Goal: Information Seeking & Learning: Learn about a topic

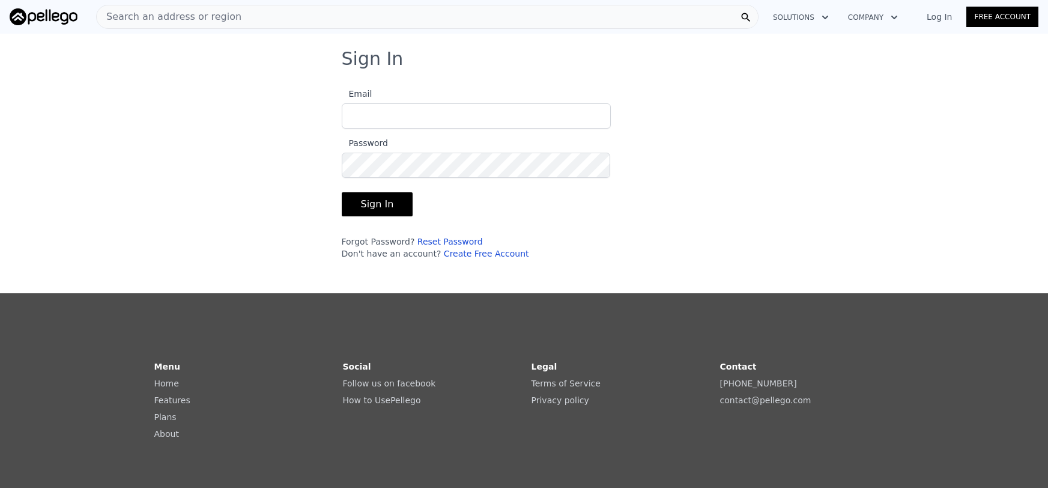
type input "[EMAIL_ADDRESS][DOMAIN_NAME]"
click at [370, 202] on button "Sign In" at bounding box center [377, 204] width 71 height 24
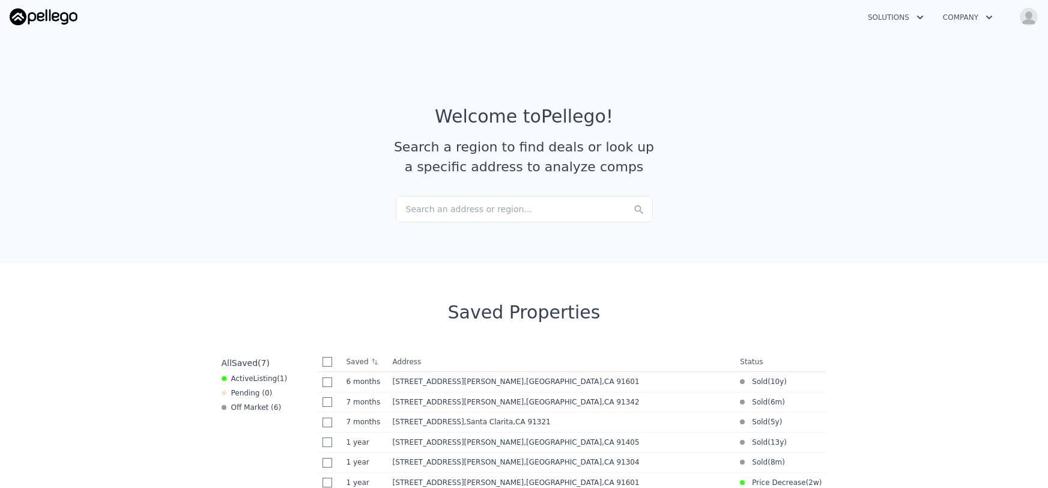
click at [420, 207] on div "Search an address or region..." at bounding box center [524, 209] width 257 height 26
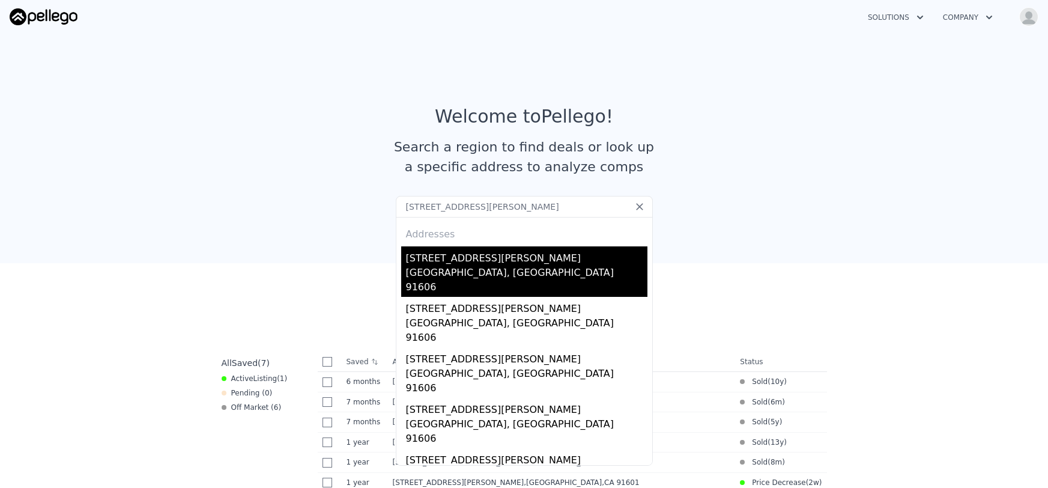
type input "[STREET_ADDRESS][PERSON_NAME]"
click at [438, 259] on div "[STREET_ADDRESS][PERSON_NAME]" at bounding box center [526, 255] width 241 height 19
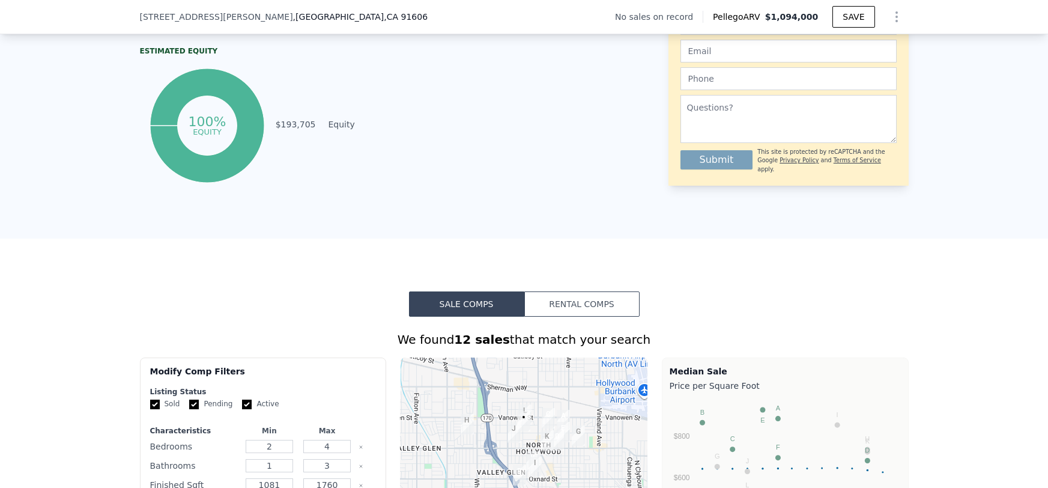
scroll to position [883, 0]
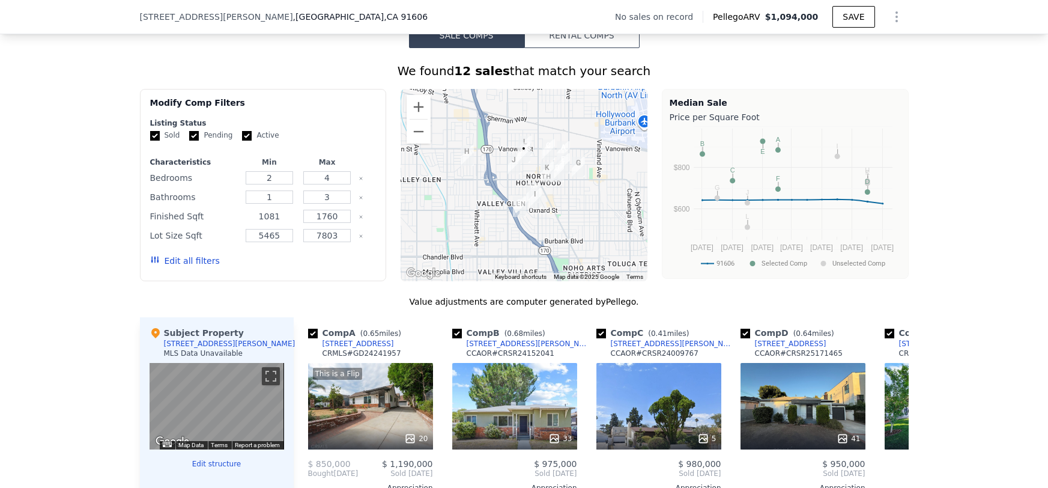
click at [285, 214] on input "1081" at bounding box center [269, 216] width 47 height 13
click at [307, 267] on button "Update Search" at bounding box center [330, 260] width 91 height 17
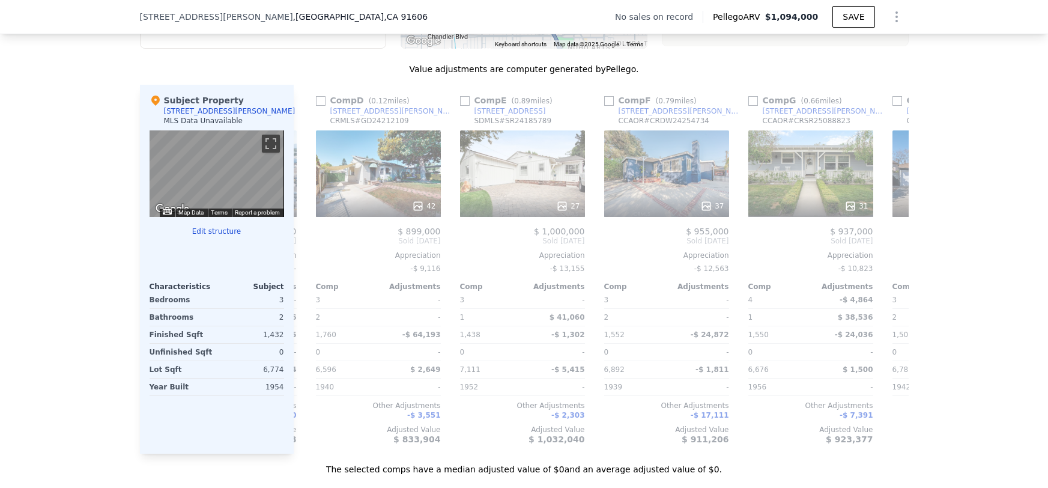
scroll to position [0, 432]
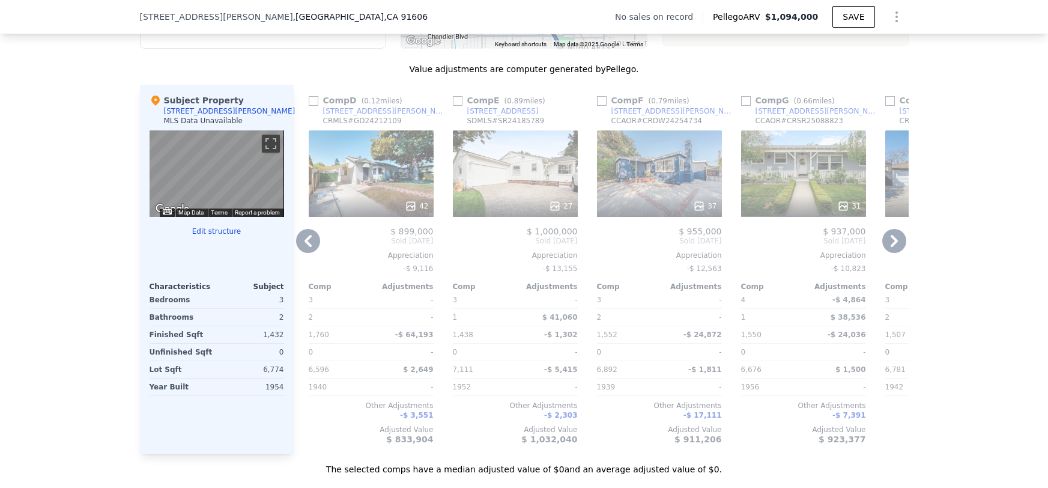
click at [531, 160] on div "27" at bounding box center [515, 173] width 125 height 86
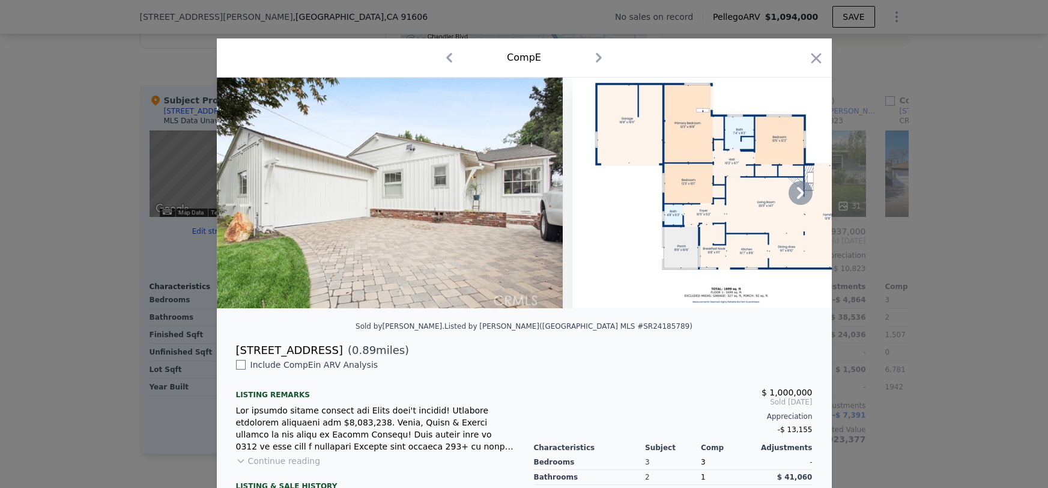
click at [805, 192] on icon at bounding box center [800, 193] width 24 height 24
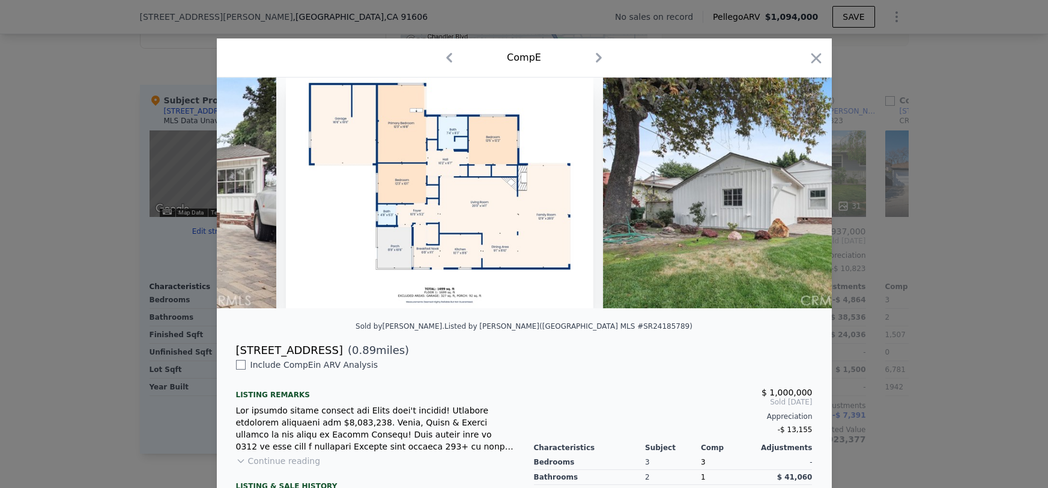
scroll to position [0, 288]
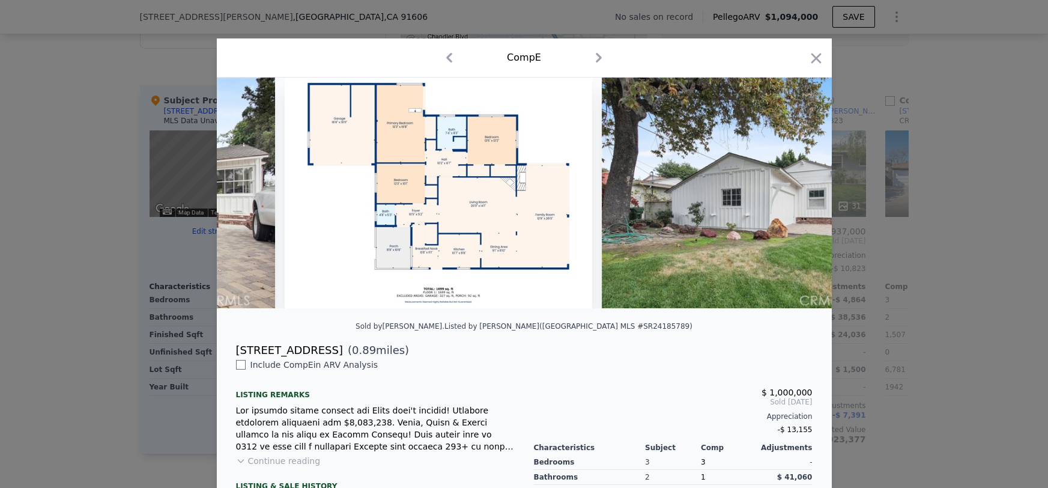
click at [805, 192] on img at bounding box center [775, 192] width 346 height 231
click at [801, 195] on icon at bounding box center [800, 193] width 7 height 12
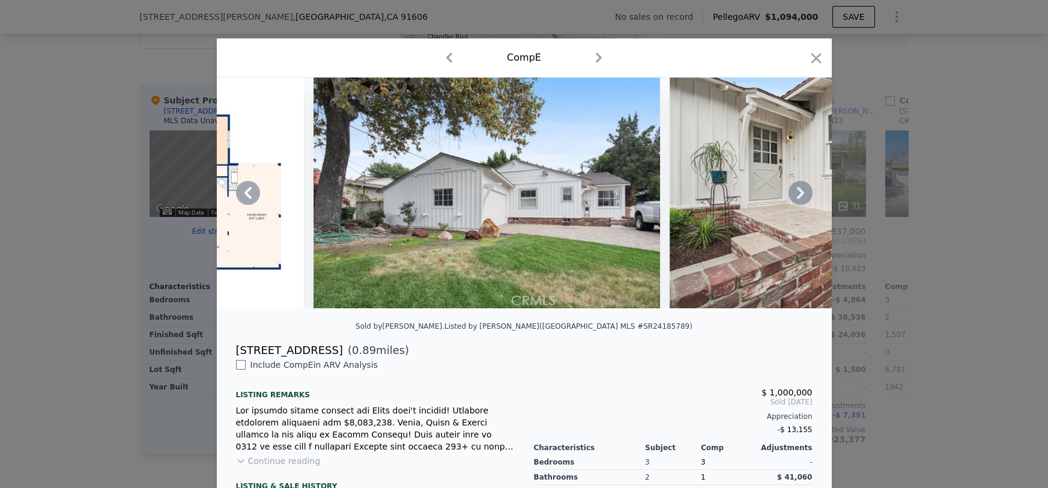
click at [801, 195] on icon at bounding box center [800, 193] width 7 height 12
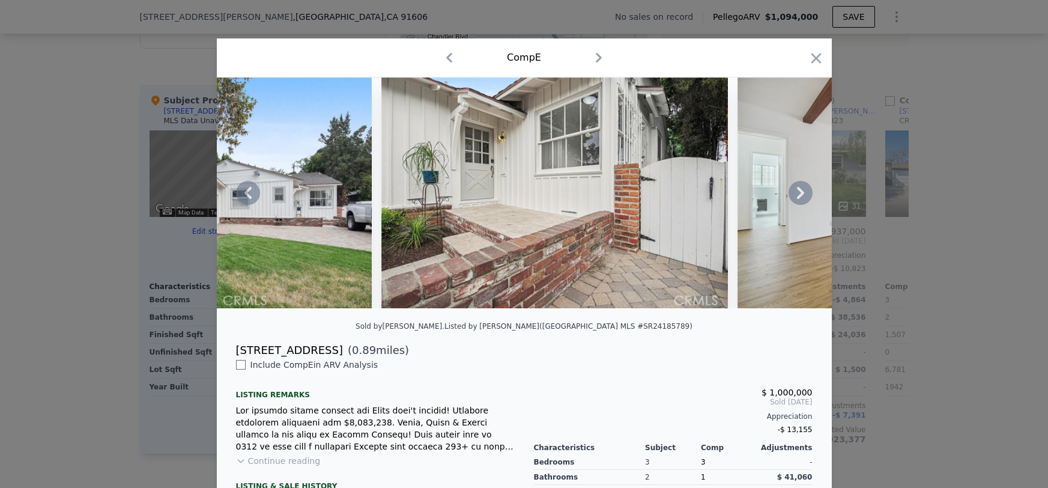
click at [801, 195] on icon at bounding box center [800, 193] width 7 height 12
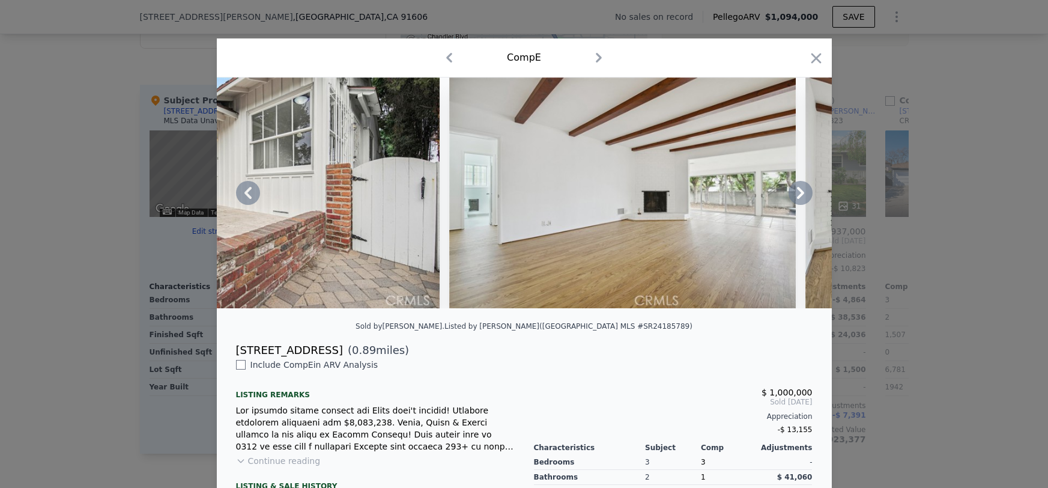
click at [801, 195] on icon at bounding box center [800, 193] width 7 height 12
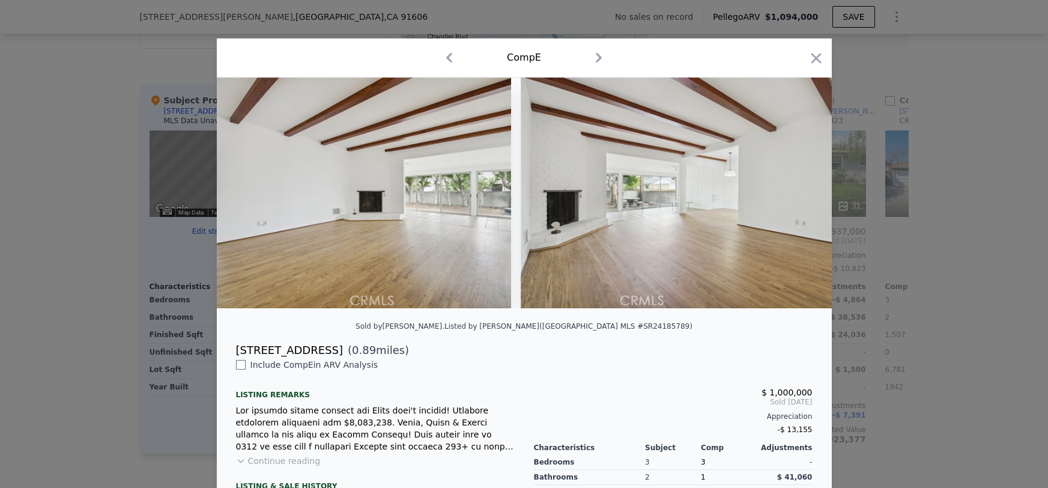
scroll to position [0, 1440]
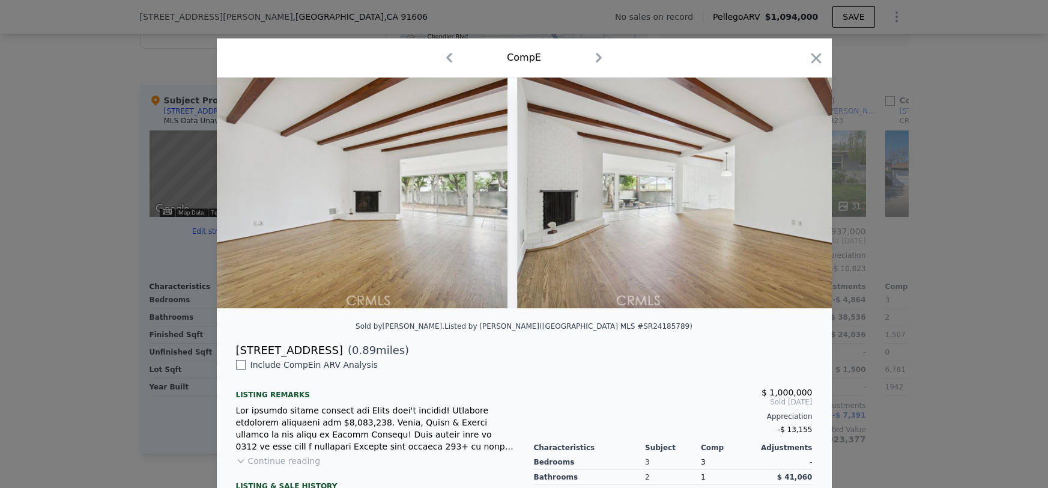
click at [801, 195] on div at bounding box center [524, 192] width 615 height 231
click at [801, 195] on icon at bounding box center [800, 193] width 7 height 12
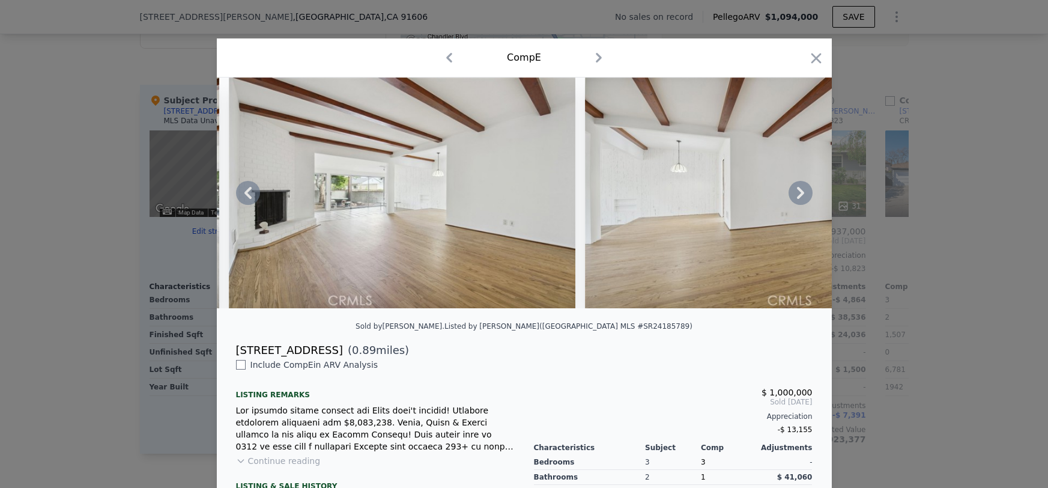
click at [801, 195] on icon at bounding box center [800, 193] width 7 height 12
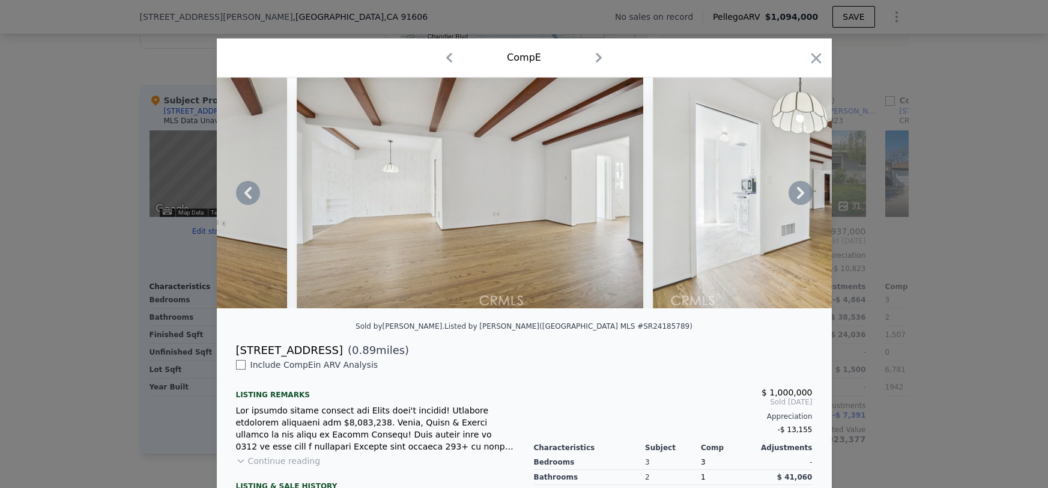
click at [801, 195] on icon at bounding box center [800, 193] width 7 height 12
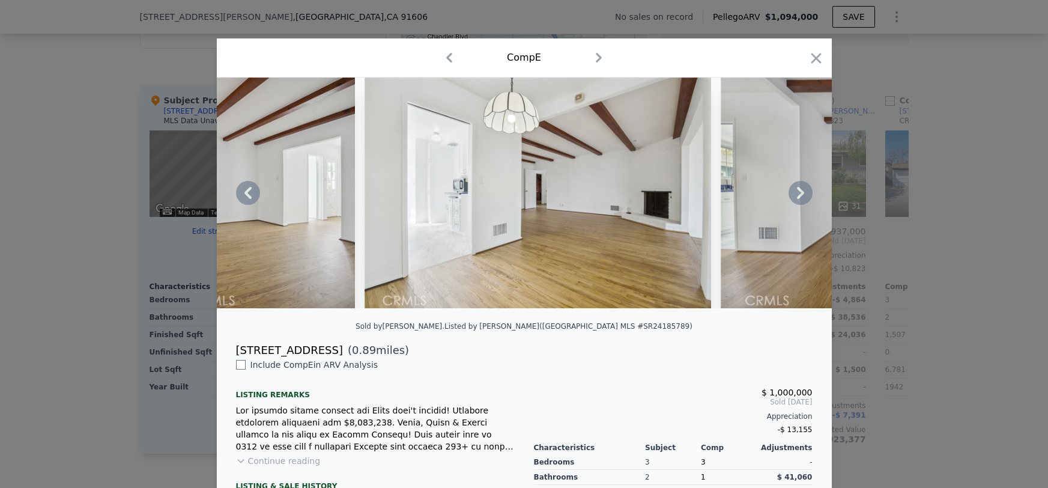
click at [801, 195] on icon at bounding box center [800, 193] width 7 height 12
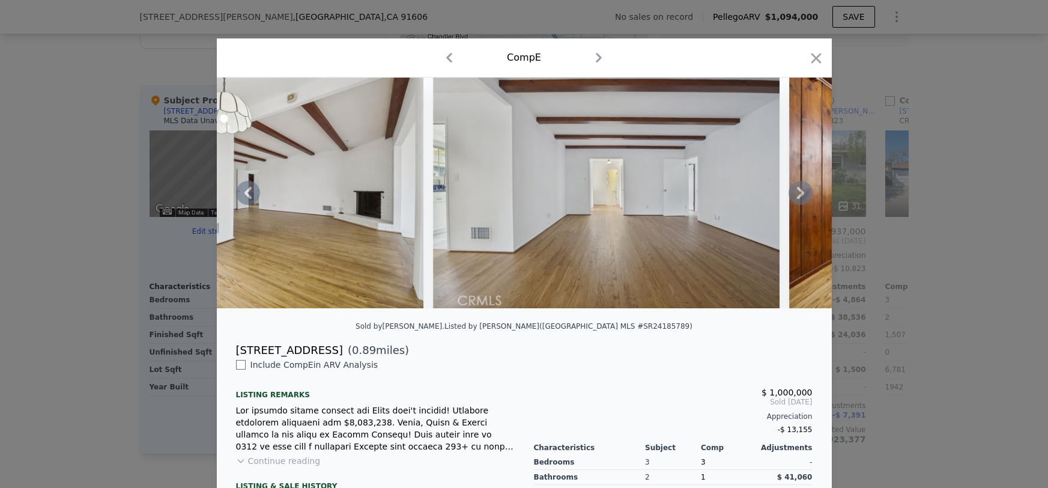
click at [801, 195] on icon at bounding box center [800, 193] width 7 height 12
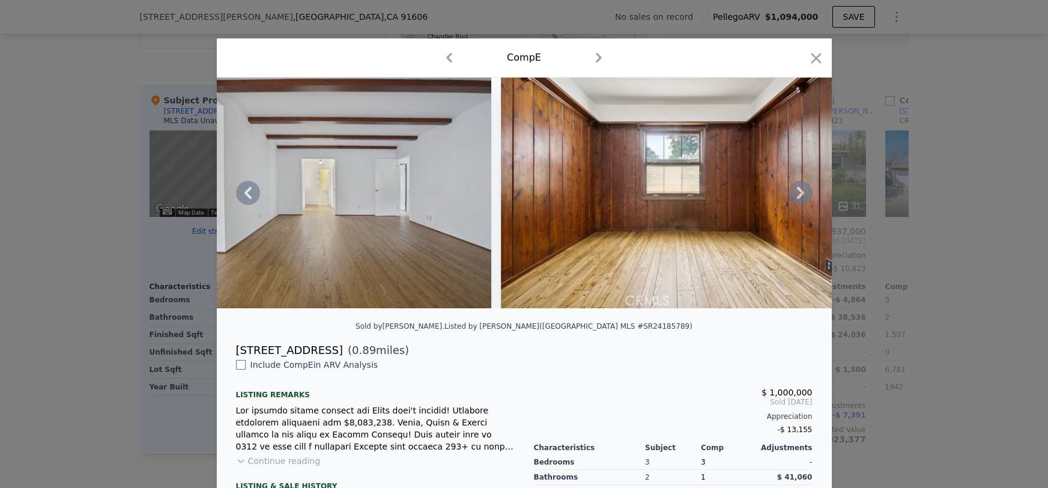
click at [801, 195] on icon at bounding box center [800, 193] width 7 height 12
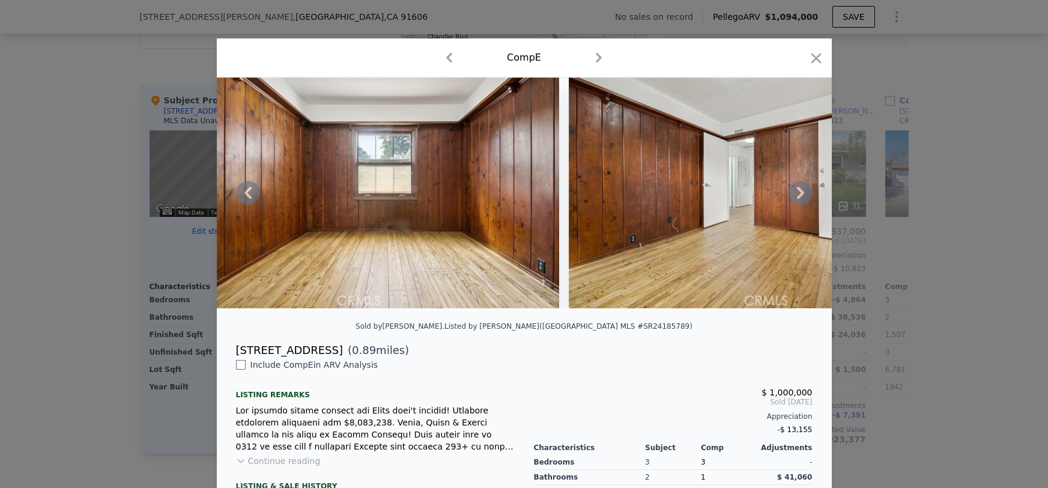
click at [801, 195] on icon at bounding box center [800, 193] width 7 height 12
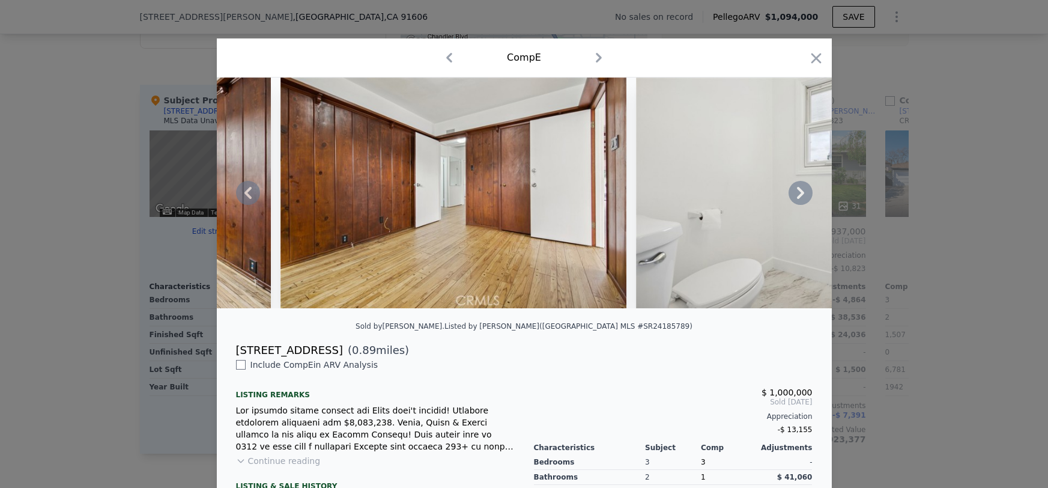
click at [801, 195] on icon at bounding box center [800, 193] width 7 height 12
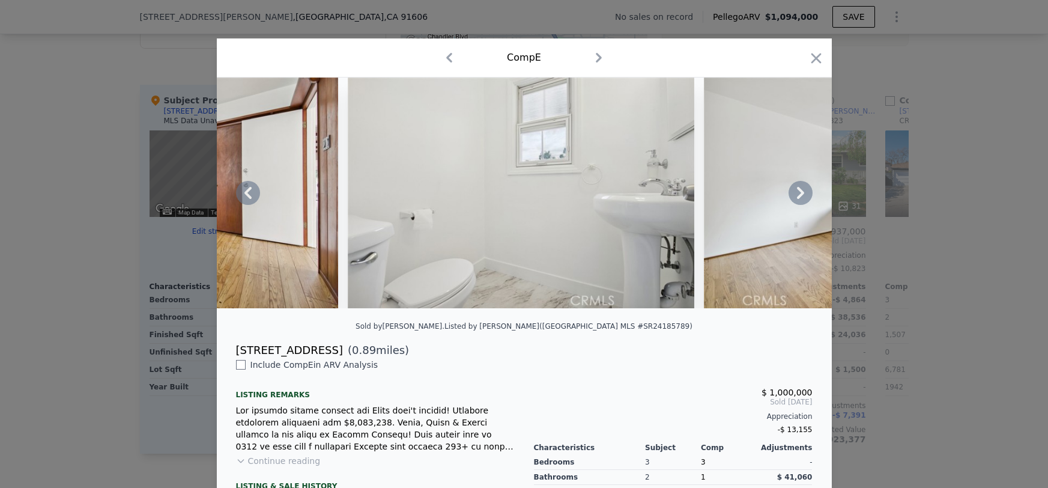
click at [801, 195] on icon at bounding box center [800, 193] width 7 height 12
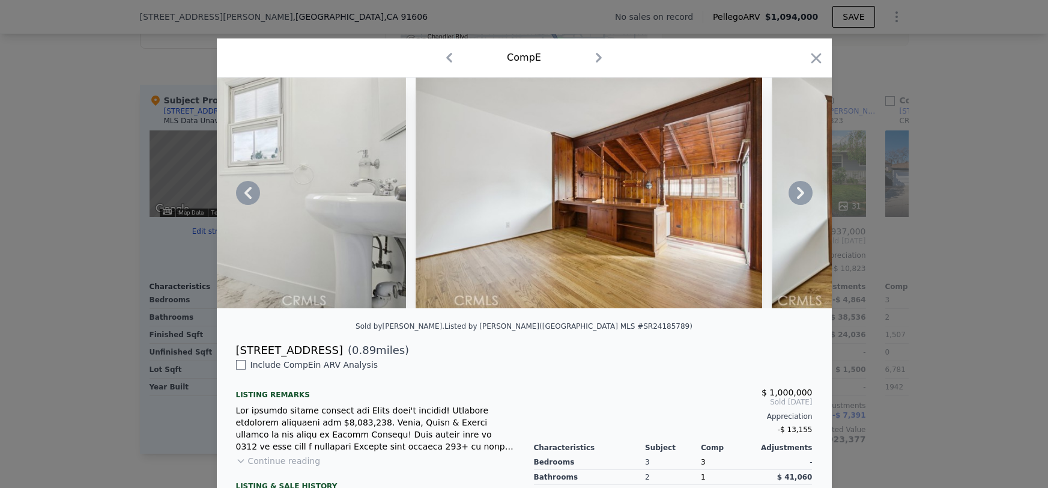
click at [801, 195] on icon at bounding box center [800, 193] width 7 height 12
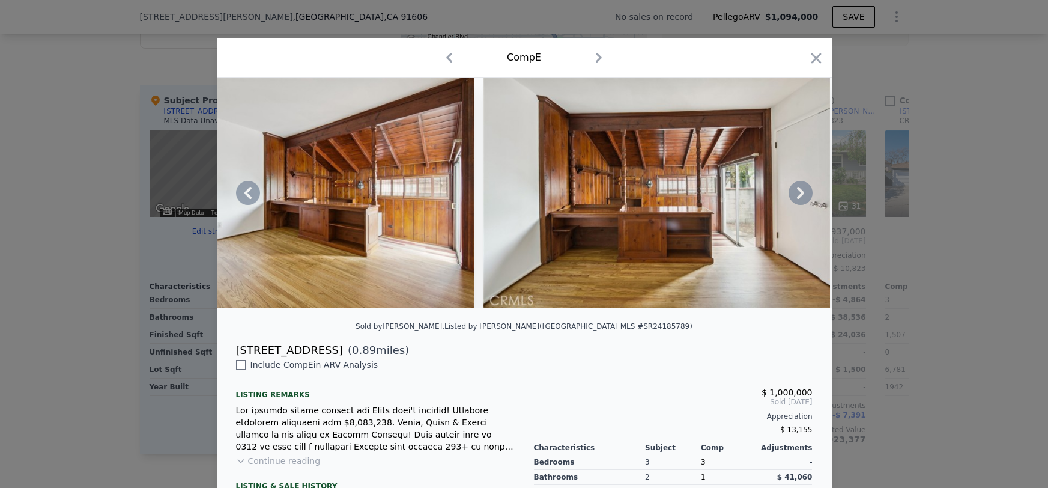
click at [801, 195] on icon at bounding box center [800, 193] width 7 height 12
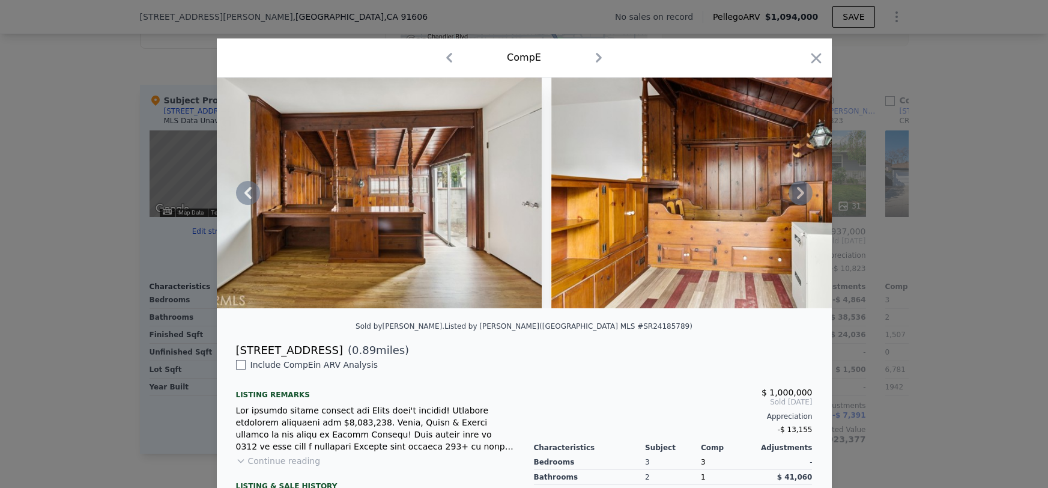
click at [801, 195] on icon at bounding box center [800, 193] width 7 height 12
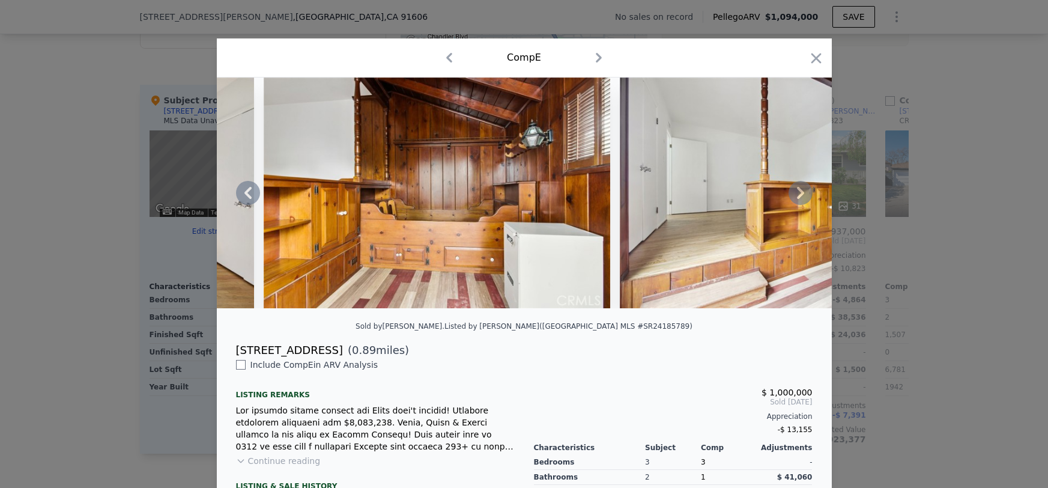
click at [801, 195] on icon at bounding box center [800, 193] width 7 height 12
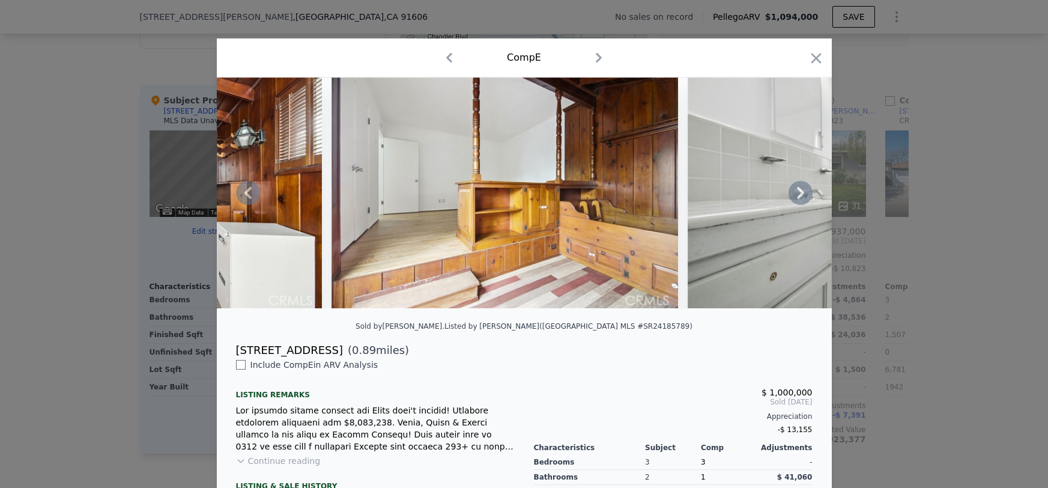
click at [801, 195] on icon at bounding box center [800, 193] width 7 height 12
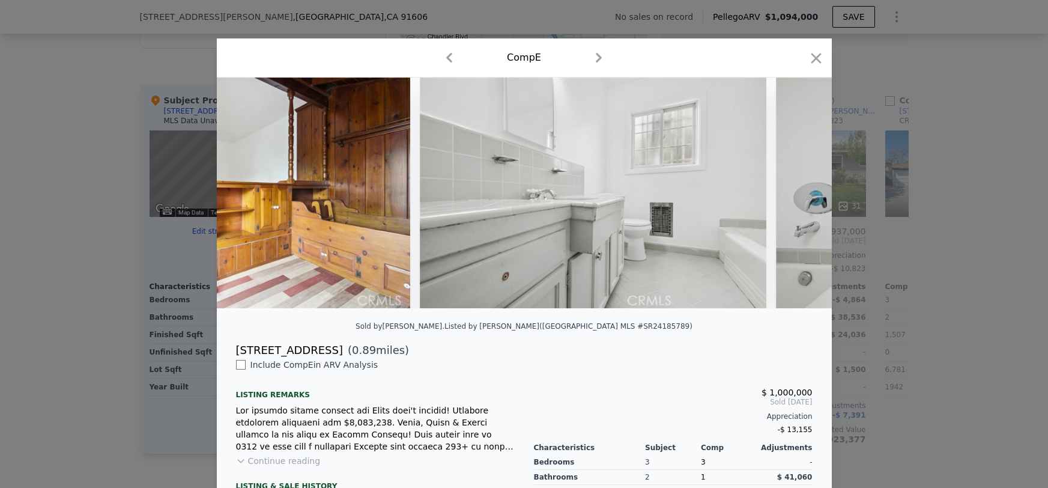
scroll to position [0, 5474]
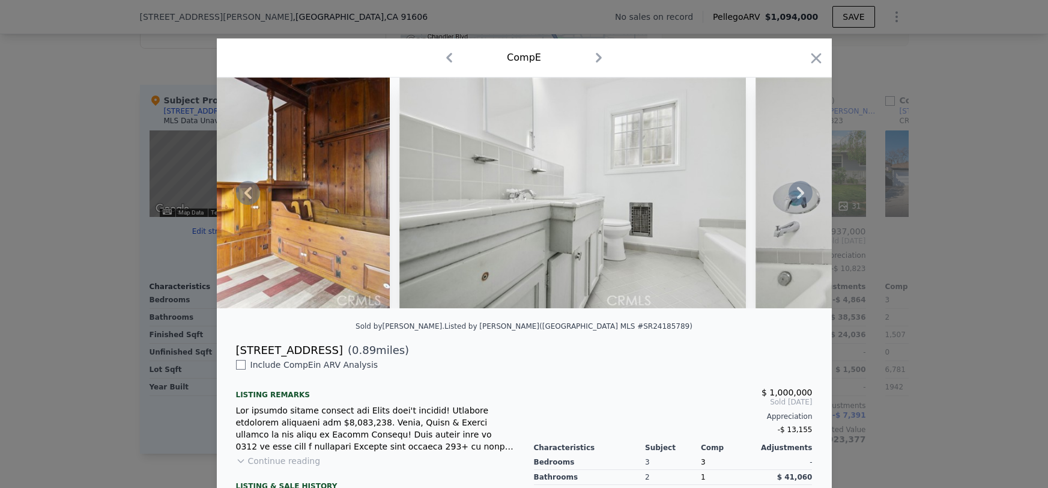
click at [801, 195] on icon at bounding box center [800, 193] width 7 height 12
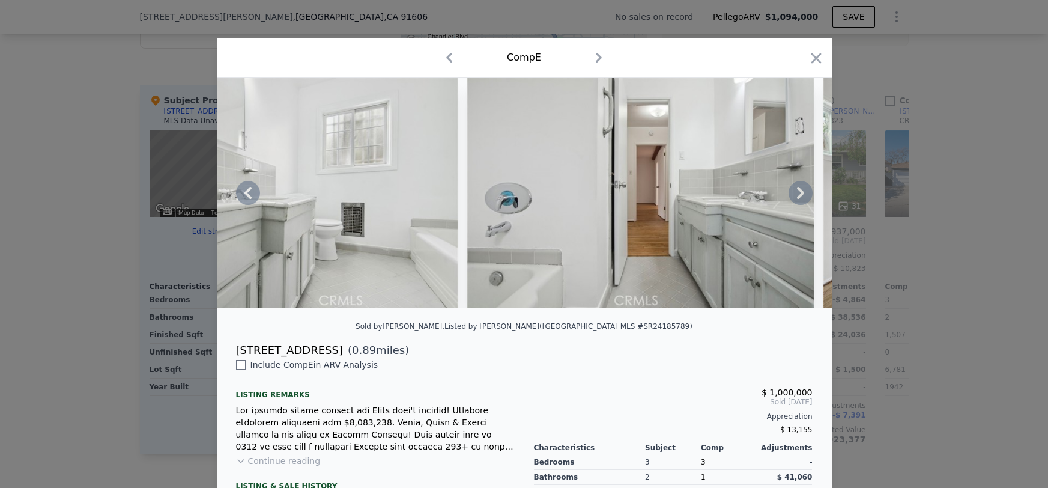
click at [801, 195] on icon at bounding box center [800, 193] width 7 height 12
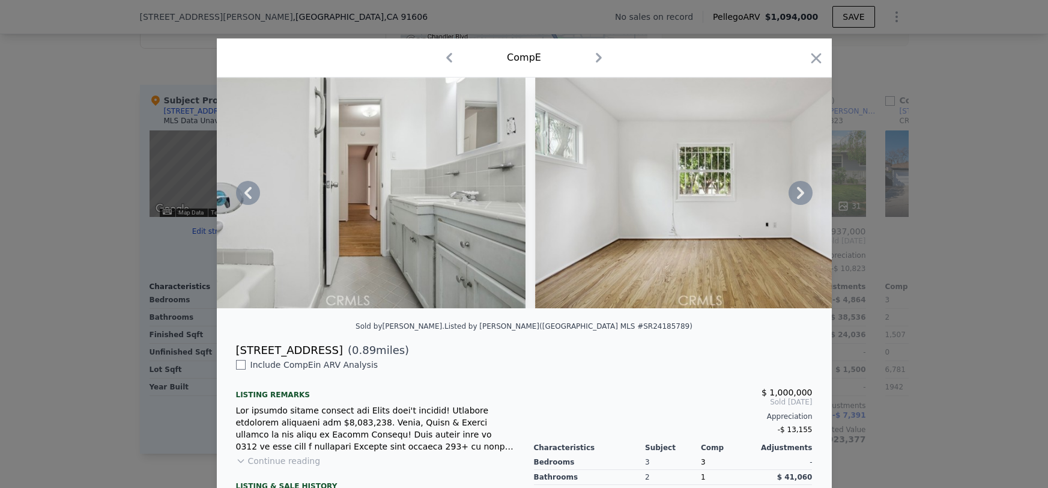
click at [801, 195] on icon at bounding box center [800, 193] width 7 height 12
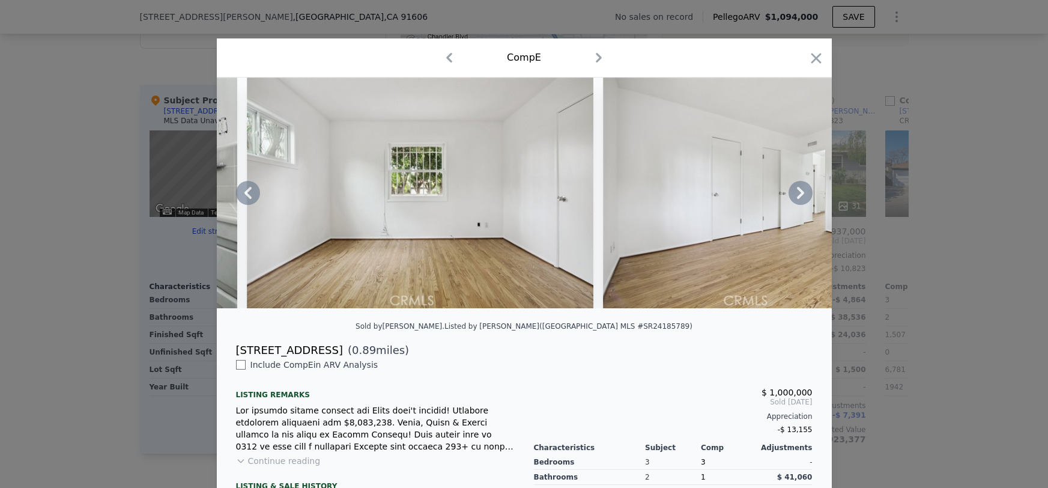
click at [801, 195] on icon at bounding box center [800, 193] width 7 height 12
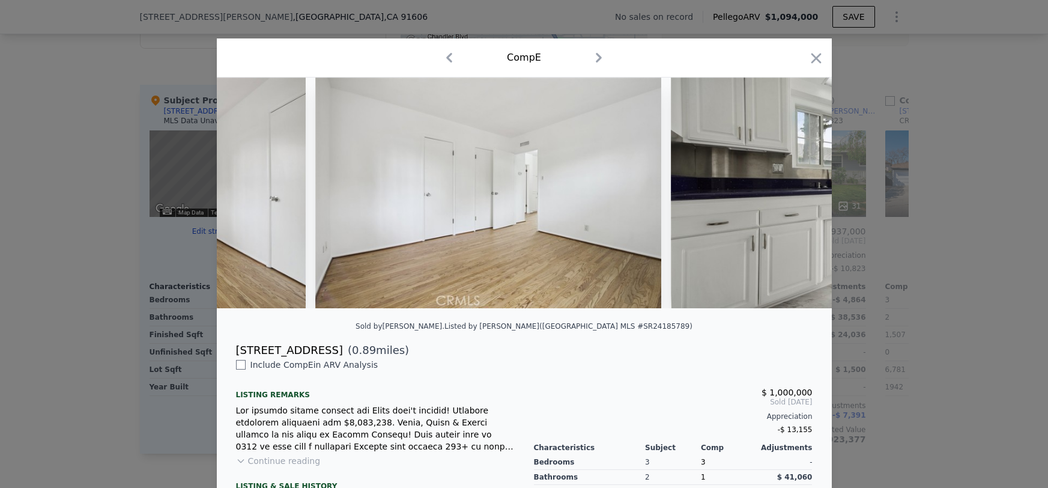
scroll to position [0, 6626]
click at [801, 195] on icon at bounding box center [800, 193] width 7 height 12
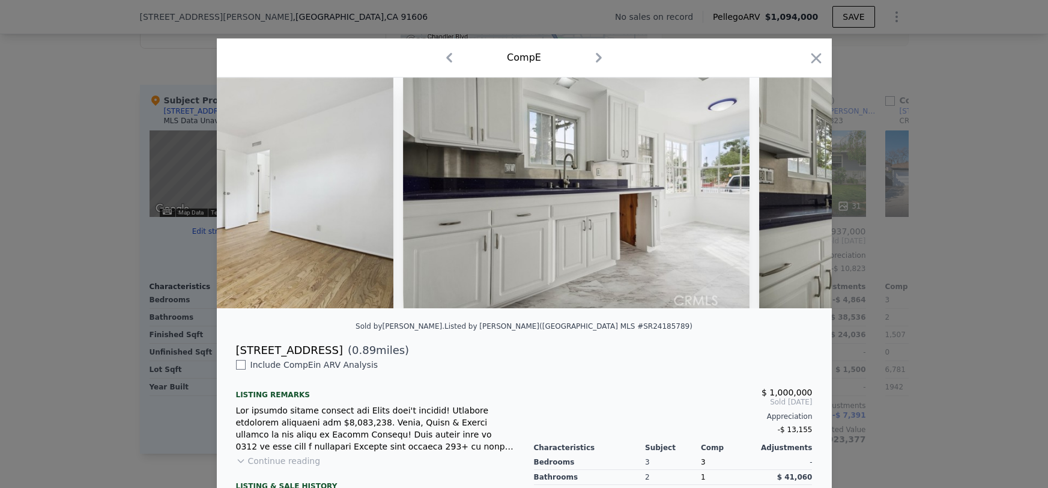
scroll to position [0, 6915]
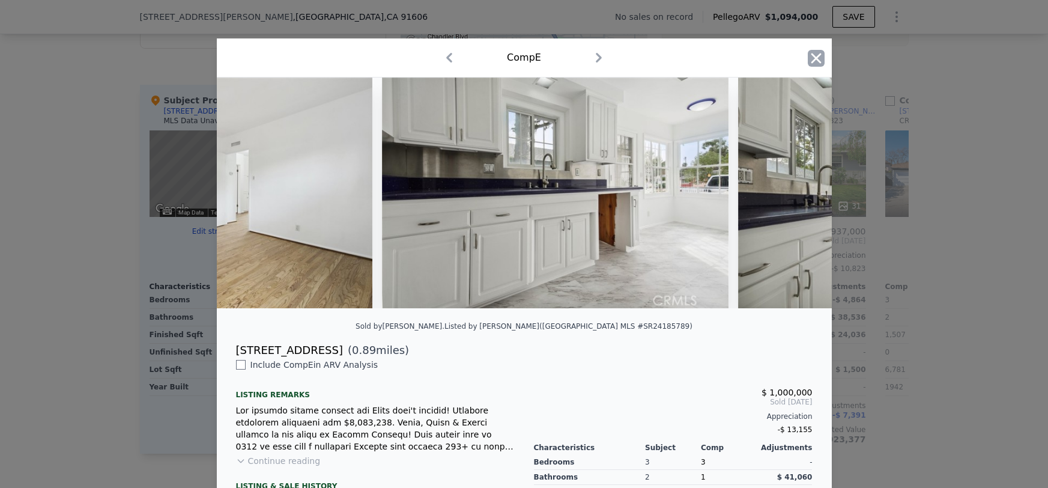
click at [816, 58] on icon "button" at bounding box center [816, 58] width 10 height 10
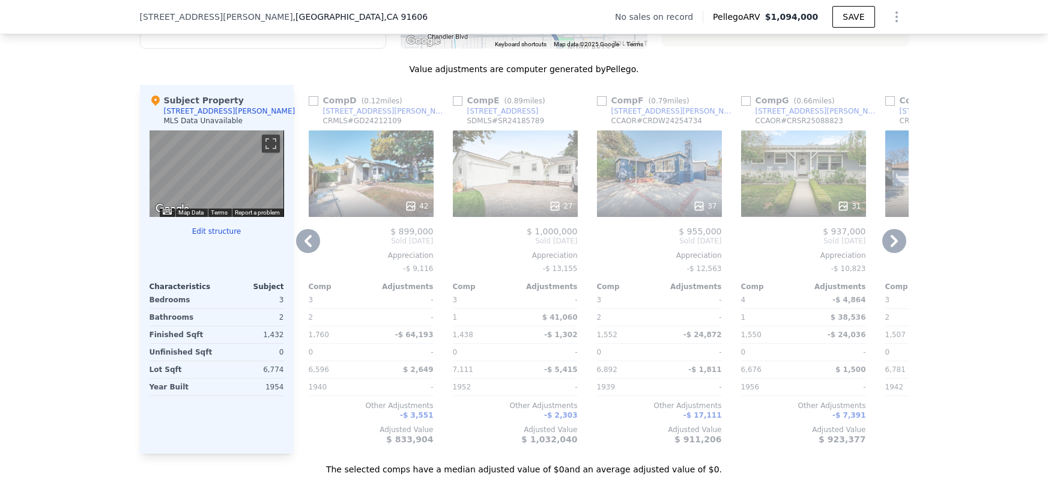
click at [687, 189] on div "37" at bounding box center [659, 173] width 125 height 86
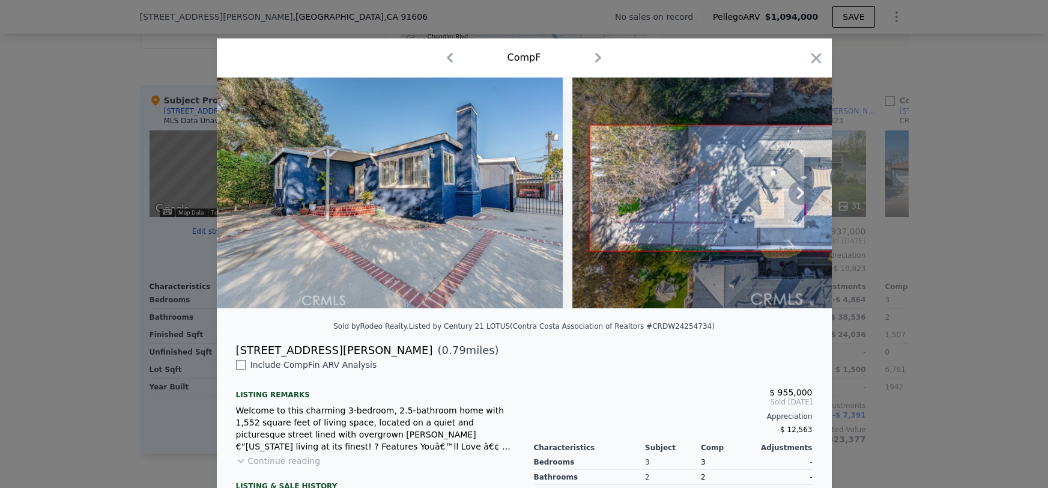
click at [800, 195] on icon at bounding box center [800, 193] width 7 height 12
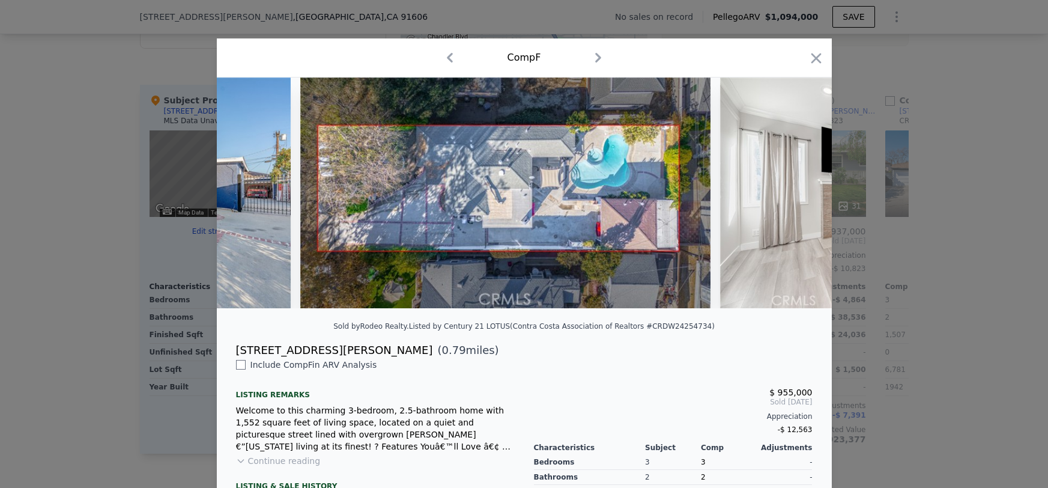
scroll to position [0, 288]
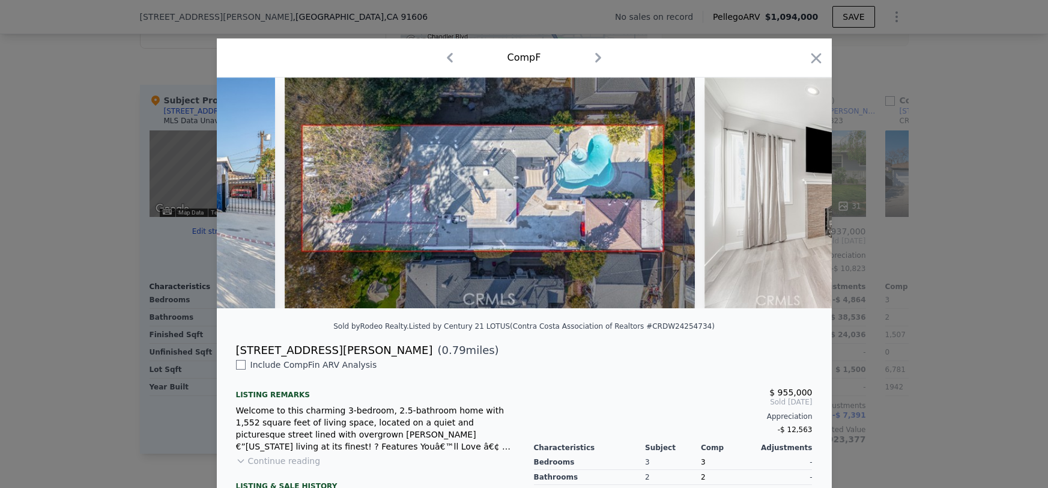
click at [800, 195] on div at bounding box center [524, 192] width 615 height 231
click at [800, 195] on icon at bounding box center [800, 193] width 7 height 12
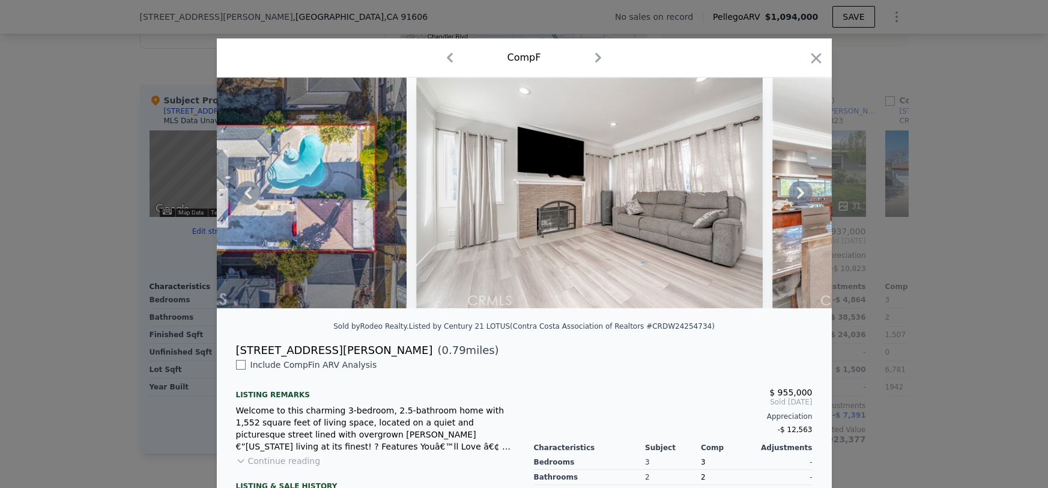
click at [800, 195] on icon at bounding box center [800, 193] width 7 height 12
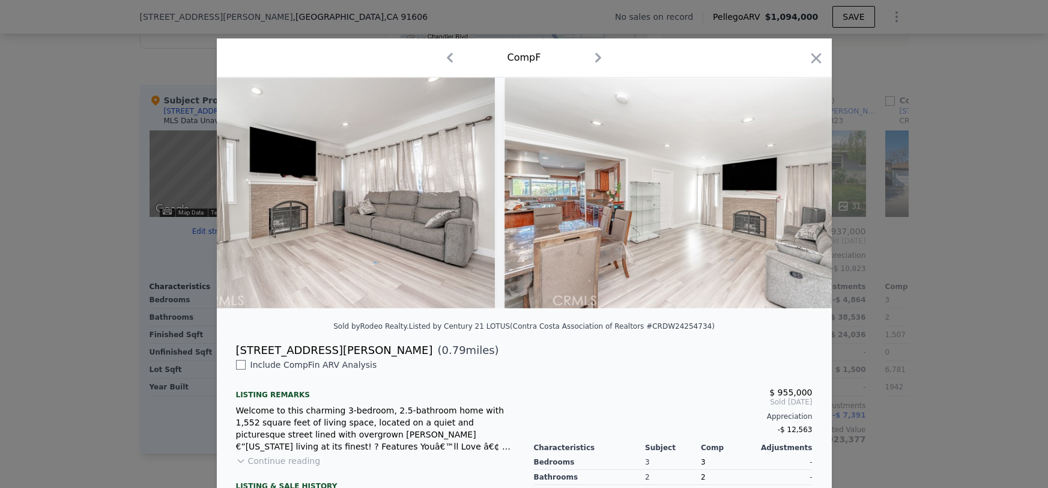
scroll to position [0, 864]
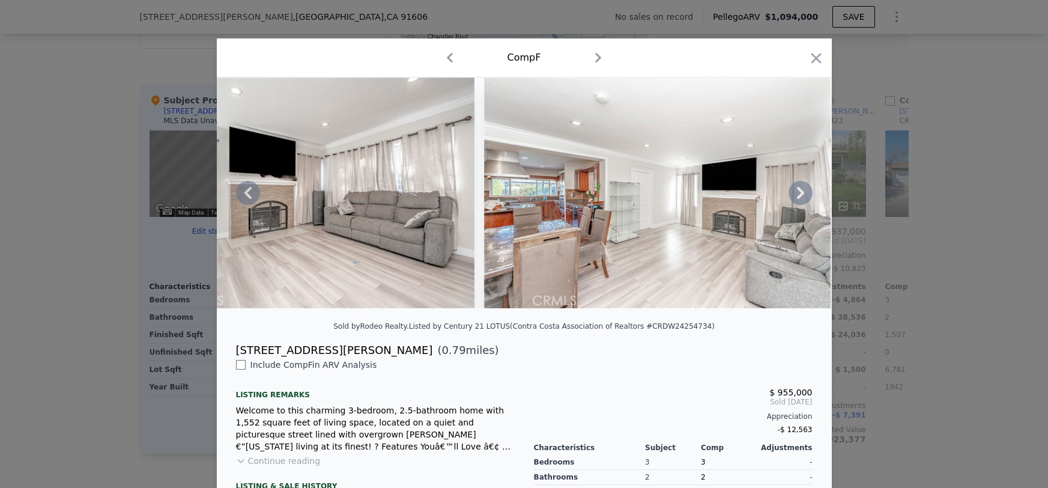
click at [800, 195] on icon at bounding box center [800, 193] width 7 height 12
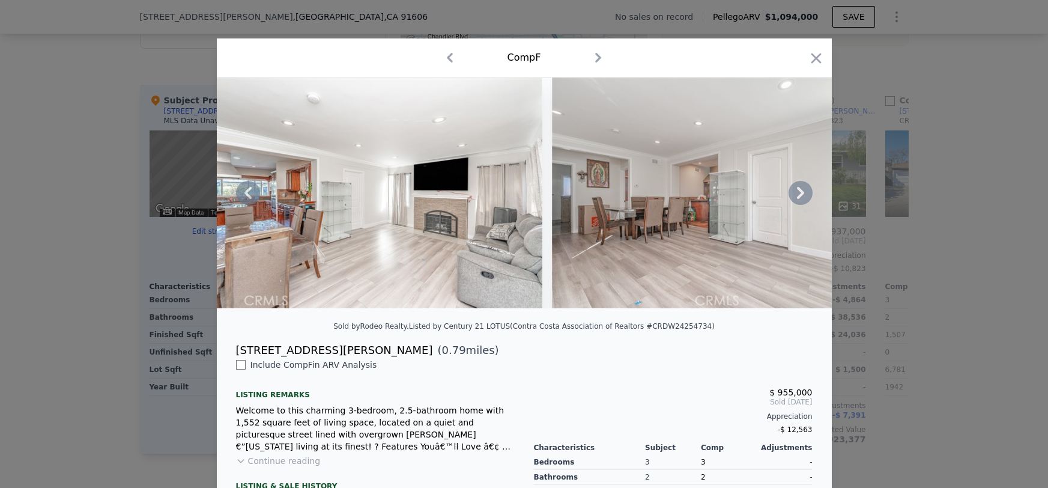
click at [800, 195] on icon at bounding box center [800, 193] width 7 height 12
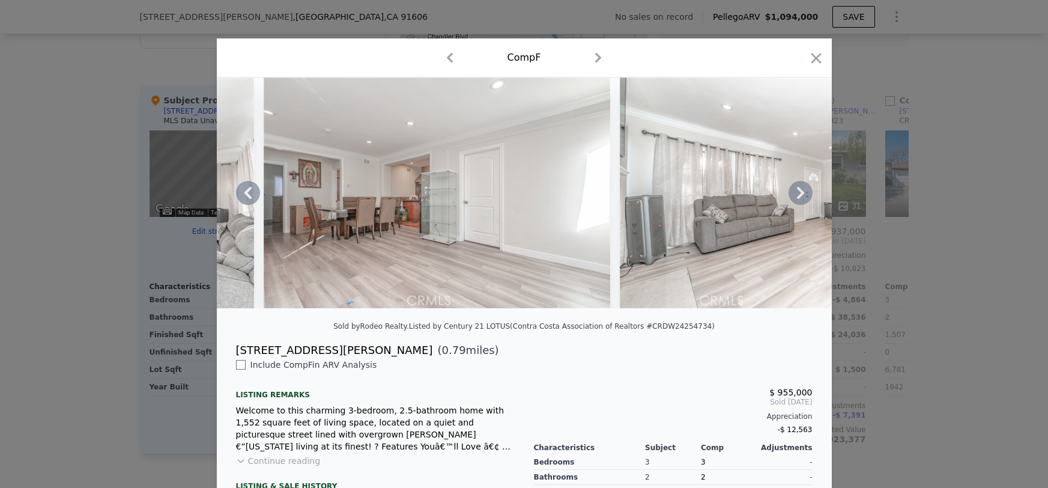
click at [800, 195] on icon at bounding box center [800, 193] width 7 height 12
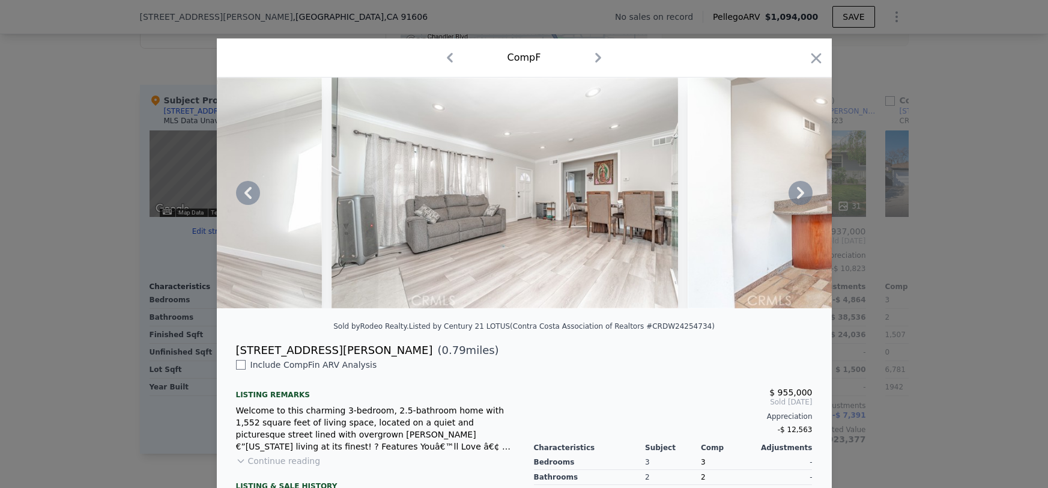
click at [800, 195] on icon at bounding box center [800, 193] width 7 height 12
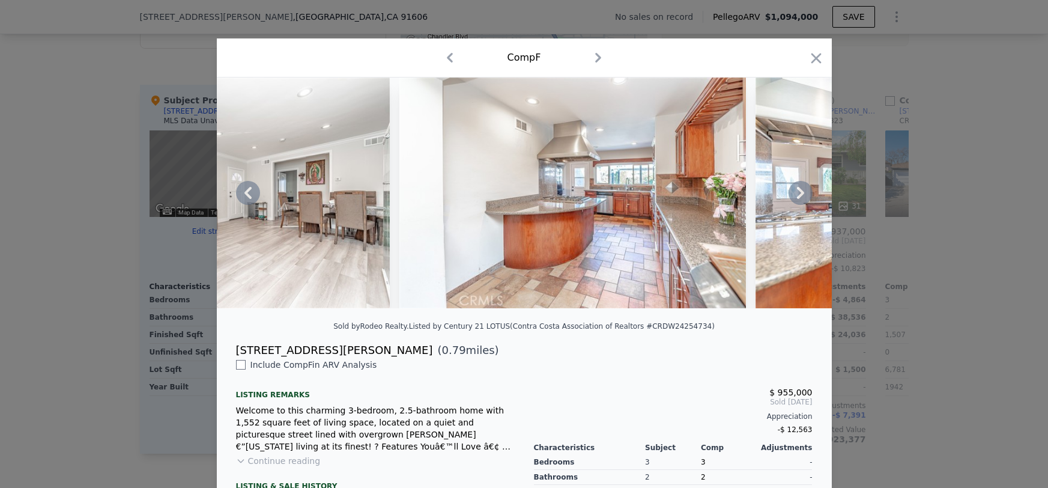
click at [800, 195] on icon at bounding box center [800, 193] width 7 height 12
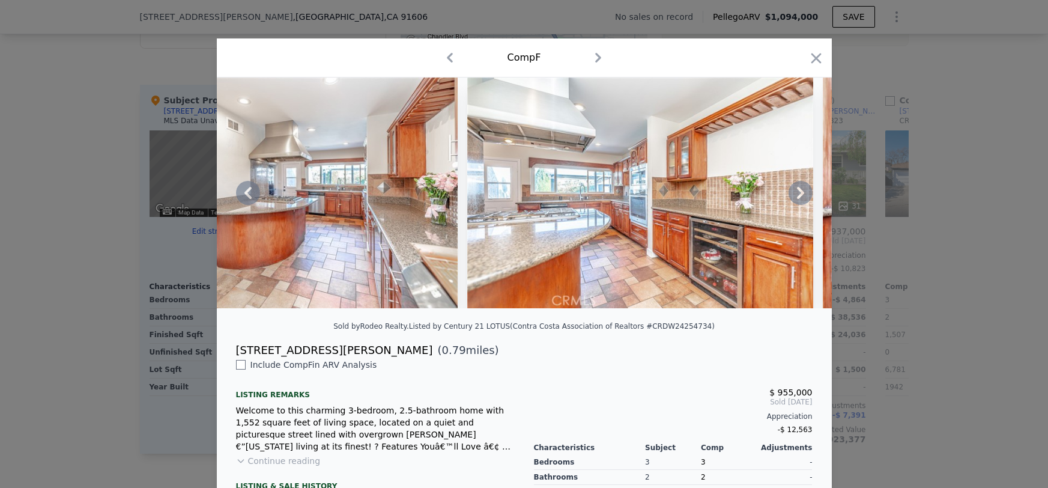
click at [800, 195] on icon at bounding box center [800, 193] width 7 height 12
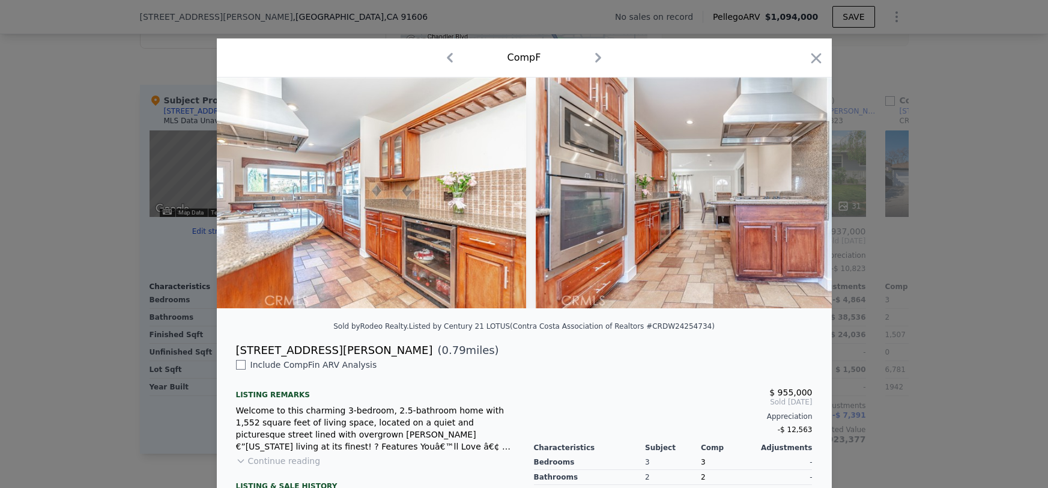
scroll to position [0, 2592]
click at [817, 52] on icon "button" at bounding box center [816, 58] width 17 height 17
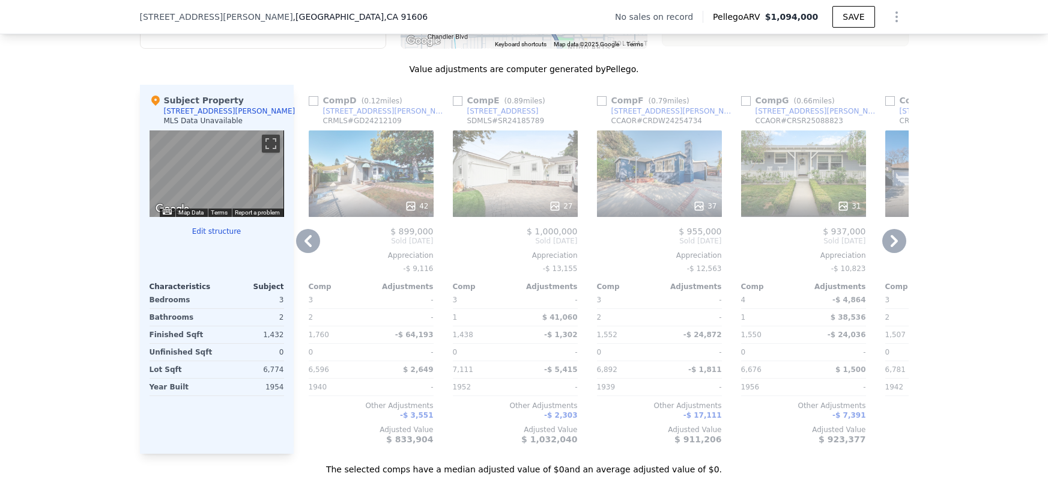
click at [890, 243] on icon at bounding box center [894, 241] width 24 height 24
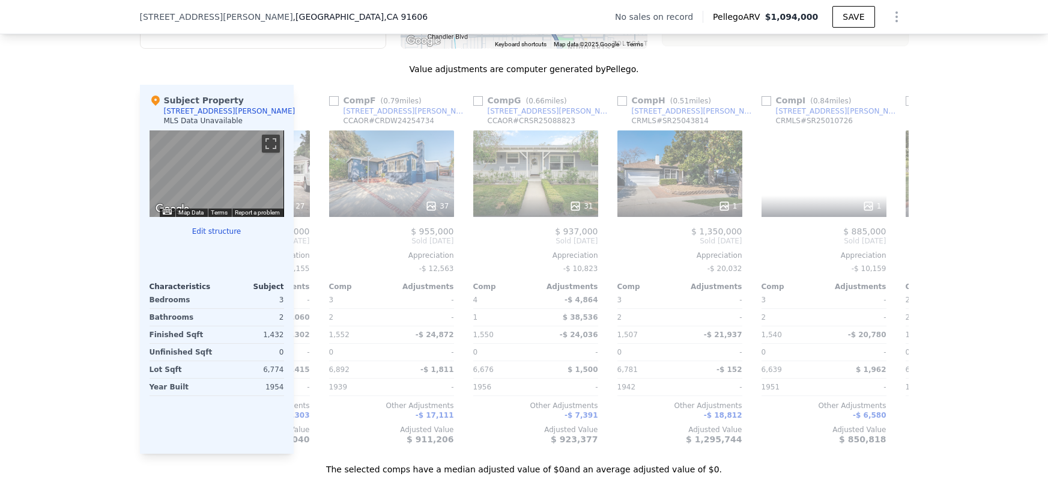
scroll to position [0, 720]
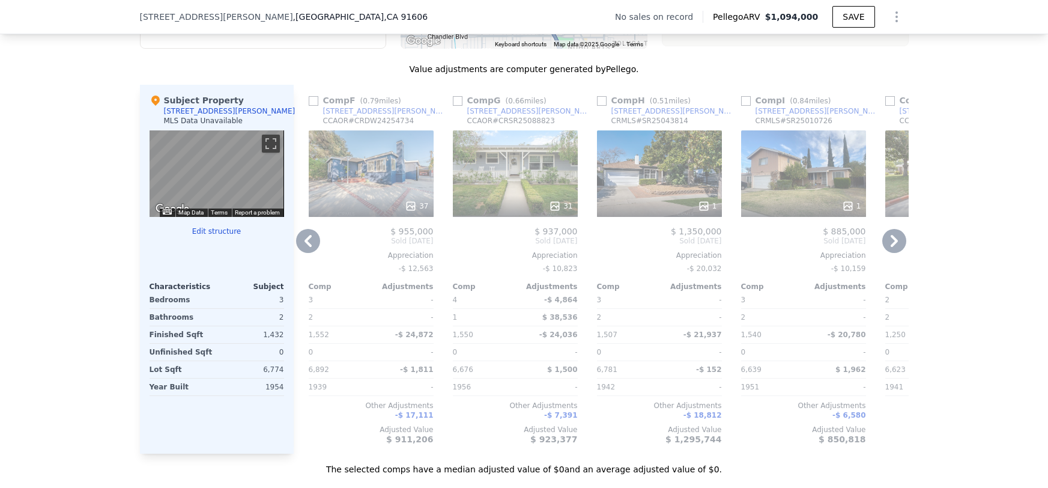
click at [892, 246] on icon at bounding box center [894, 241] width 24 height 24
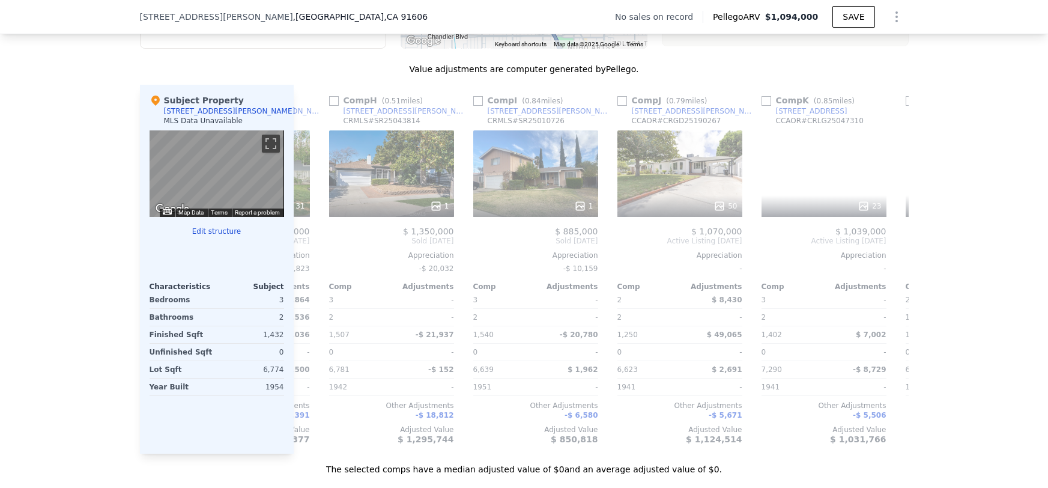
scroll to position [0, 1008]
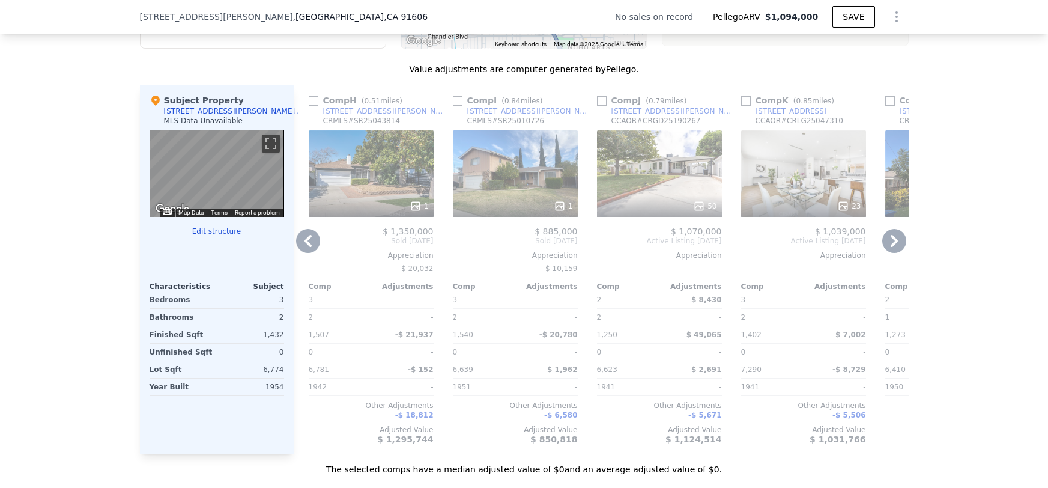
click at [894, 247] on icon at bounding box center [894, 241] width 24 height 24
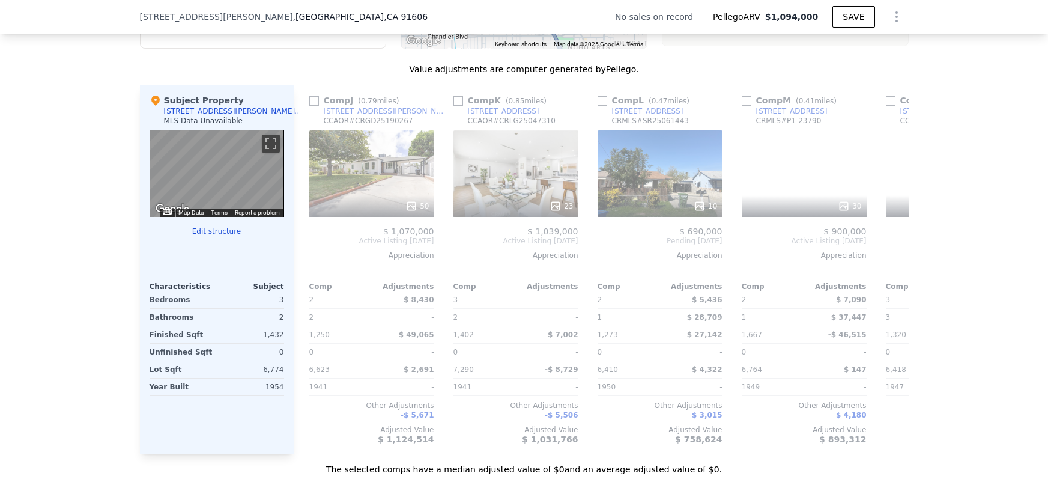
scroll to position [0, 1296]
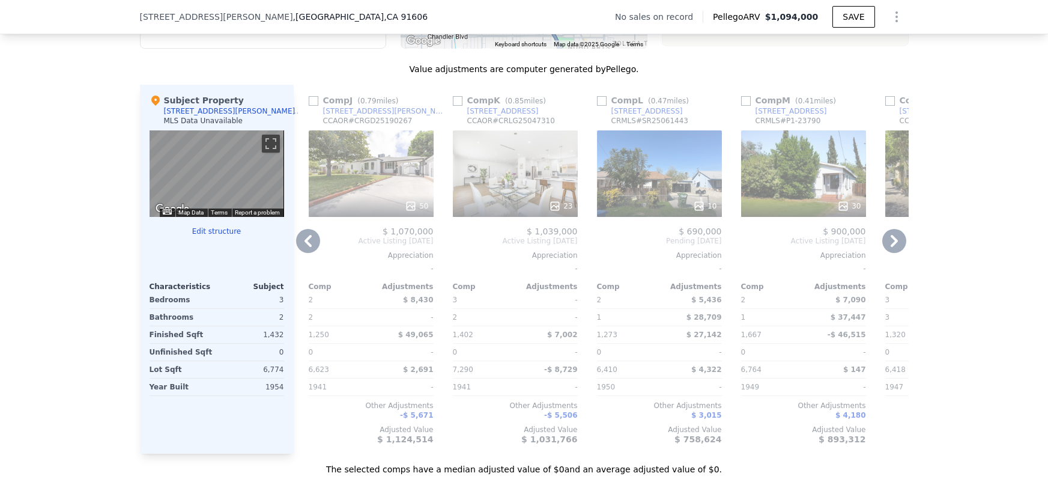
click at [895, 247] on icon at bounding box center [894, 241] width 24 height 24
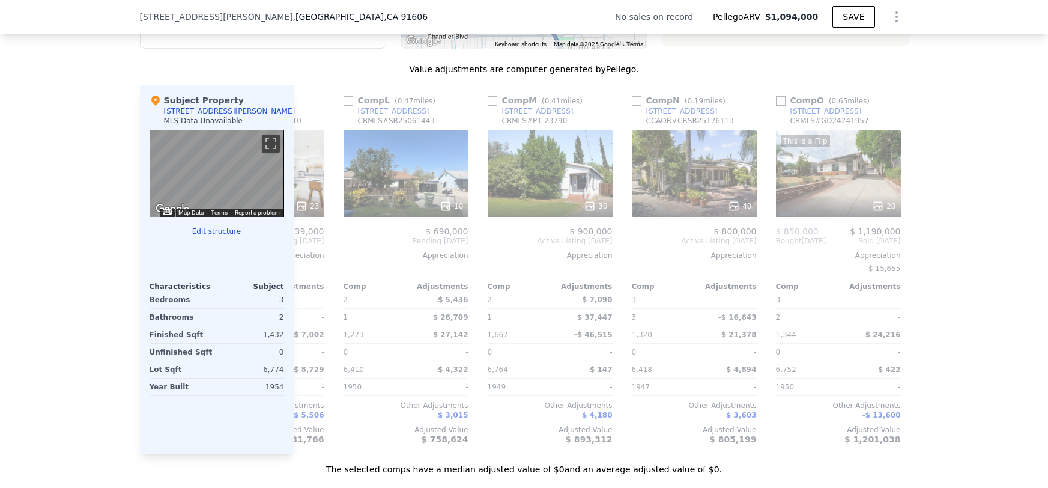
scroll to position [0, 1584]
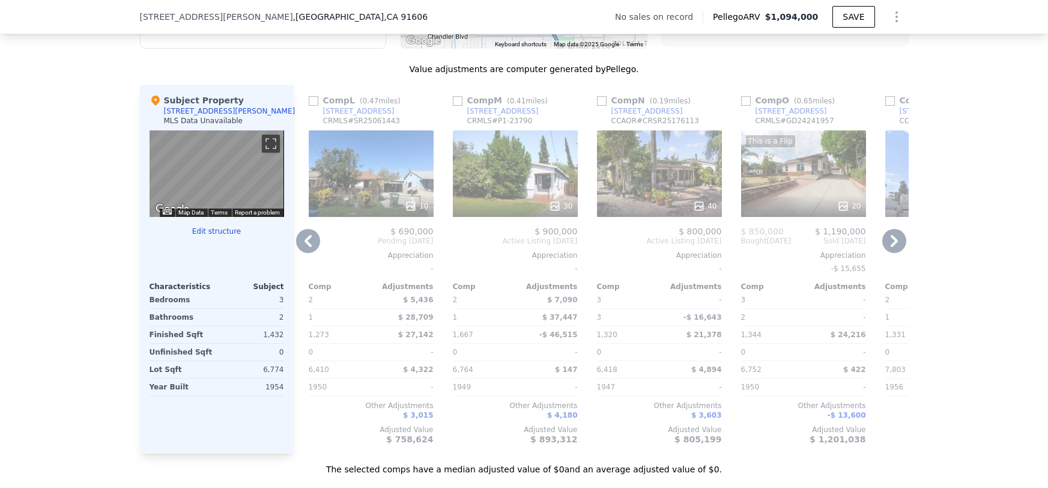
click at [803, 186] on div "This is a Flip 20" at bounding box center [803, 173] width 125 height 86
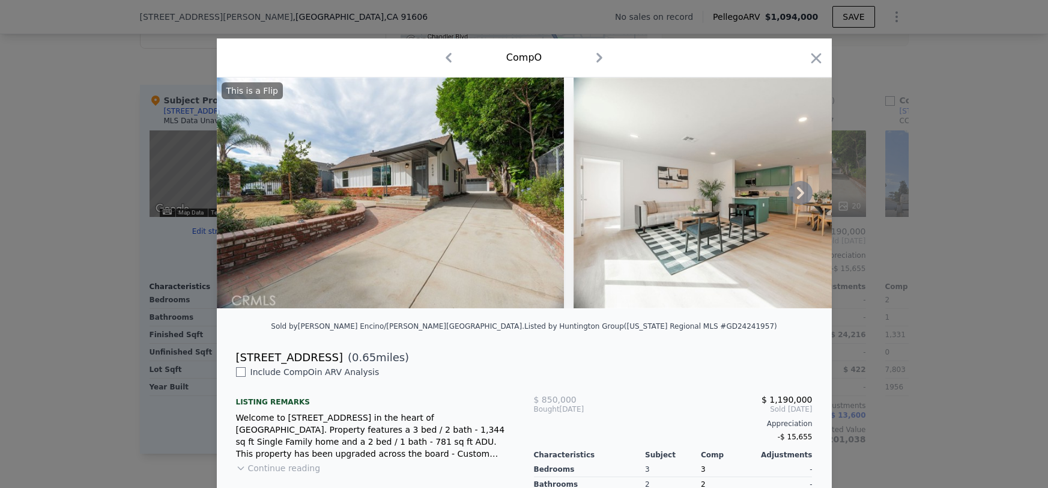
click at [802, 196] on icon at bounding box center [800, 193] width 24 height 24
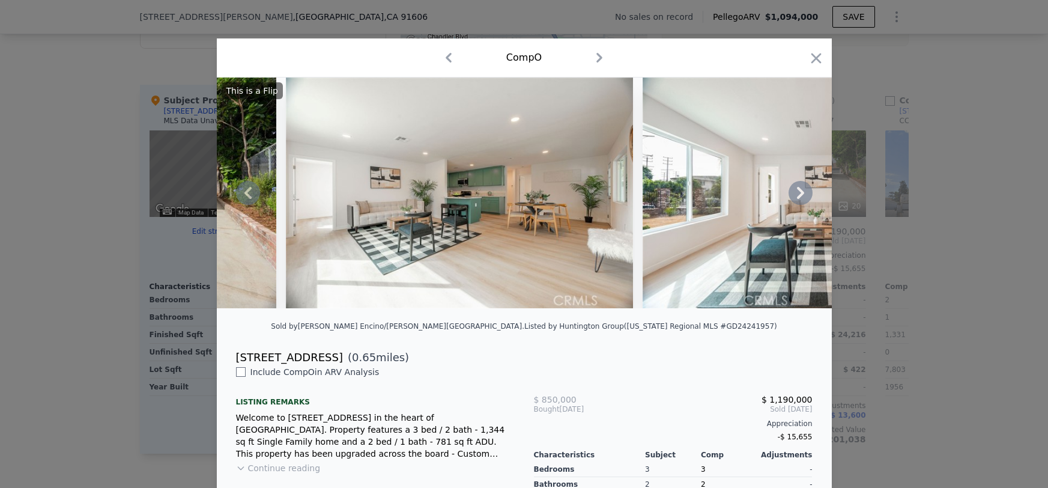
click at [802, 196] on icon at bounding box center [800, 193] width 24 height 24
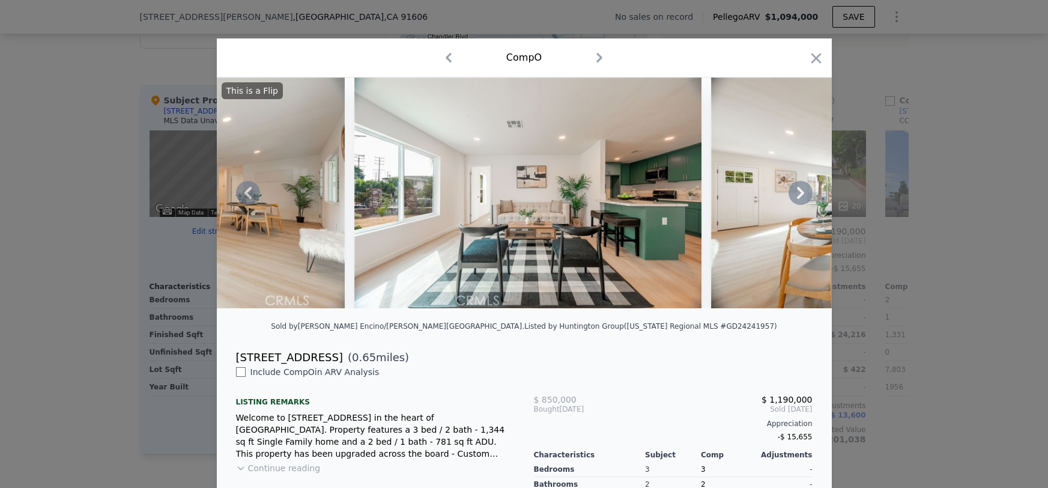
click at [802, 196] on icon at bounding box center [800, 193] width 24 height 24
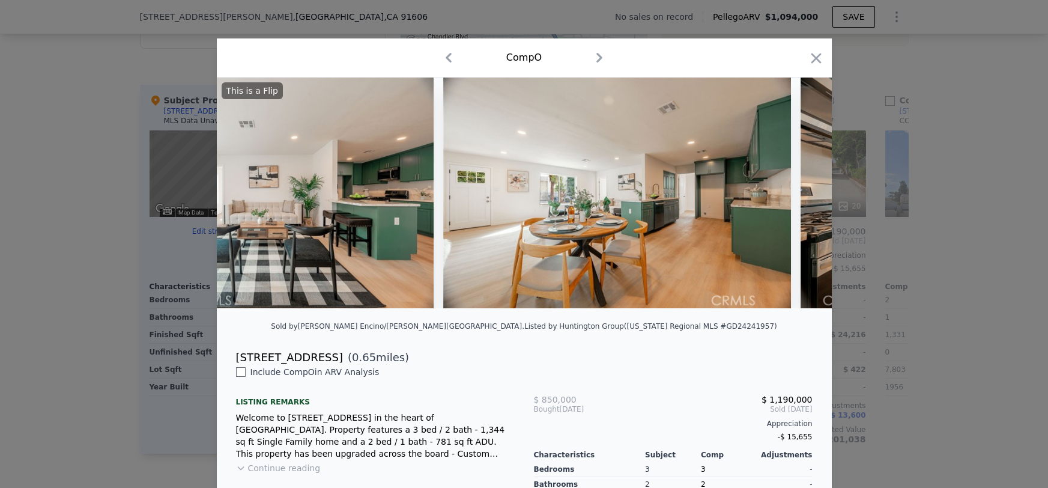
scroll to position [0, 864]
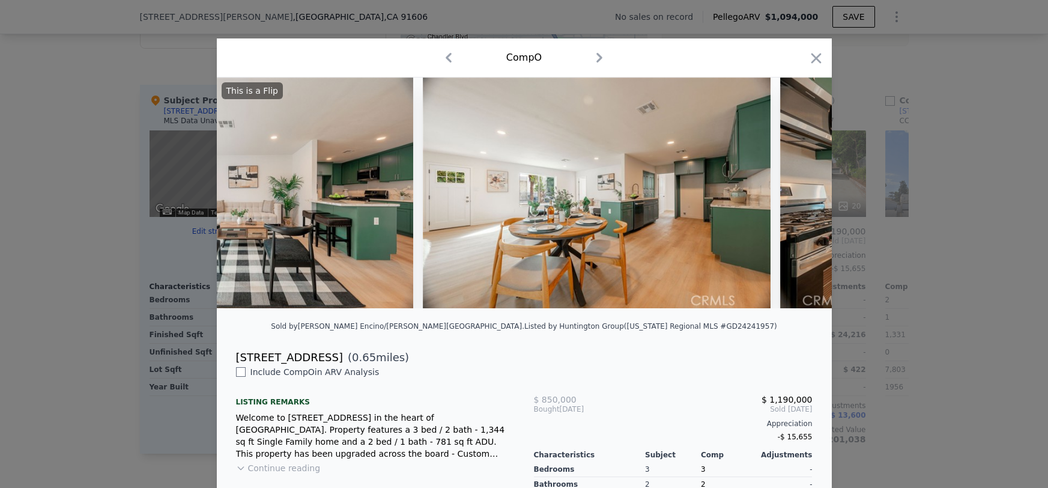
click at [802, 196] on div "This is a Flip" at bounding box center [524, 192] width 615 height 231
click at [802, 196] on icon at bounding box center [800, 193] width 24 height 24
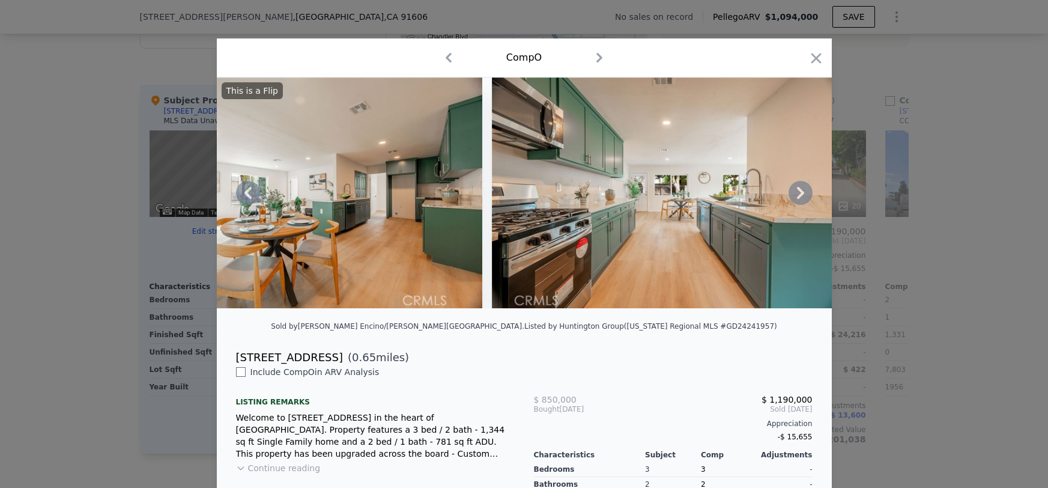
click at [802, 196] on icon at bounding box center [800, 193] width 24 height 24
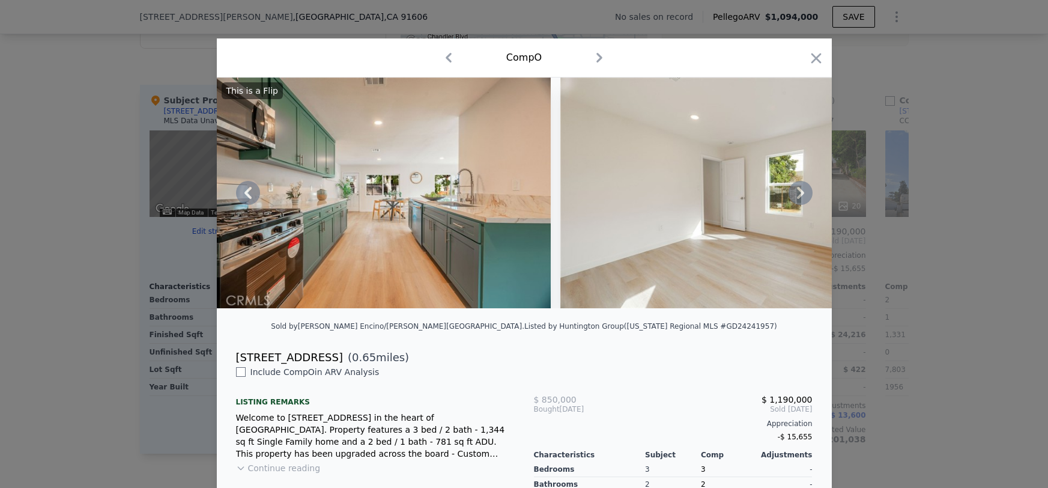
click at [802, 196] on icon at bounding box center [800, 193] width 24 height 24
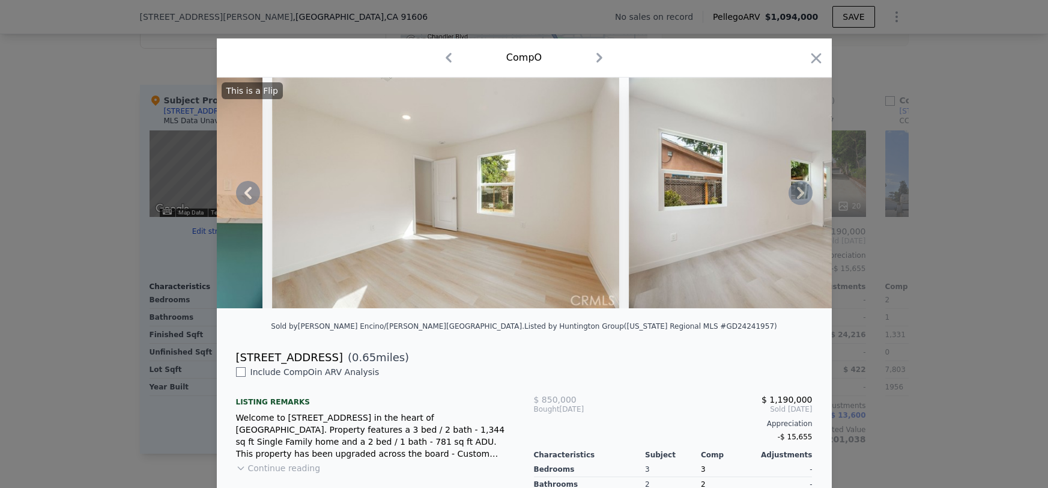
click at [802, 196] on icon at bounding box center [800, 193] width 24 height 24
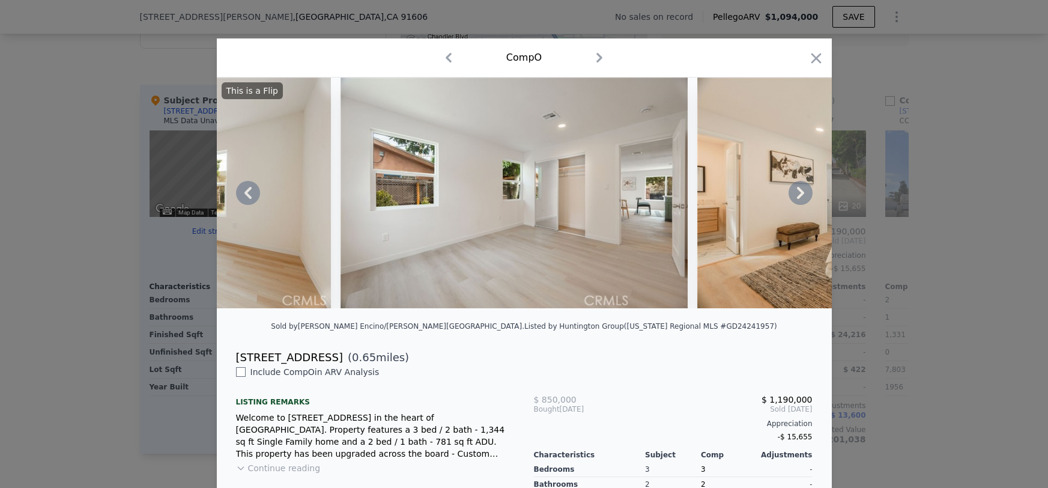
click at [802, 196] on icon at bounding box center [800, 193] width 24 height 24
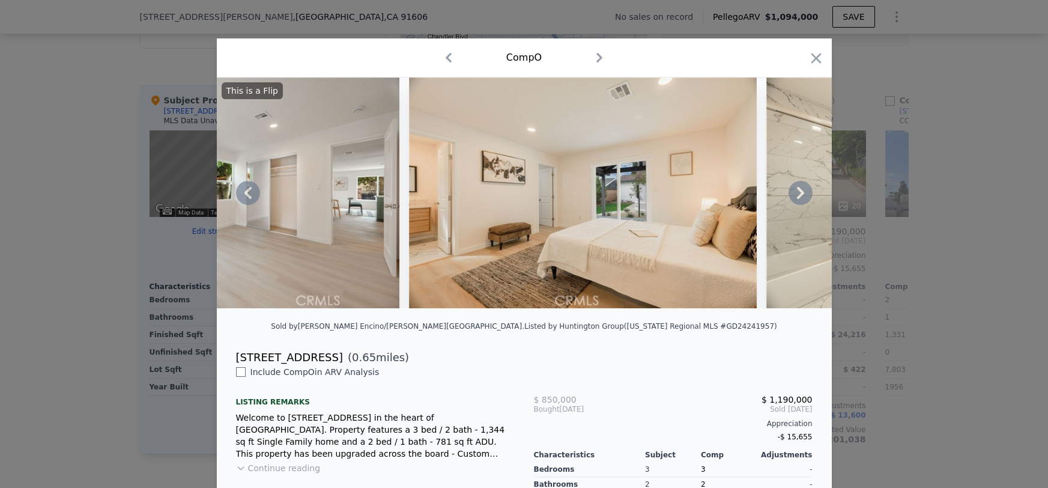
click at [802, 196] on icon at bounding box center [800, 193] width 24 height 24
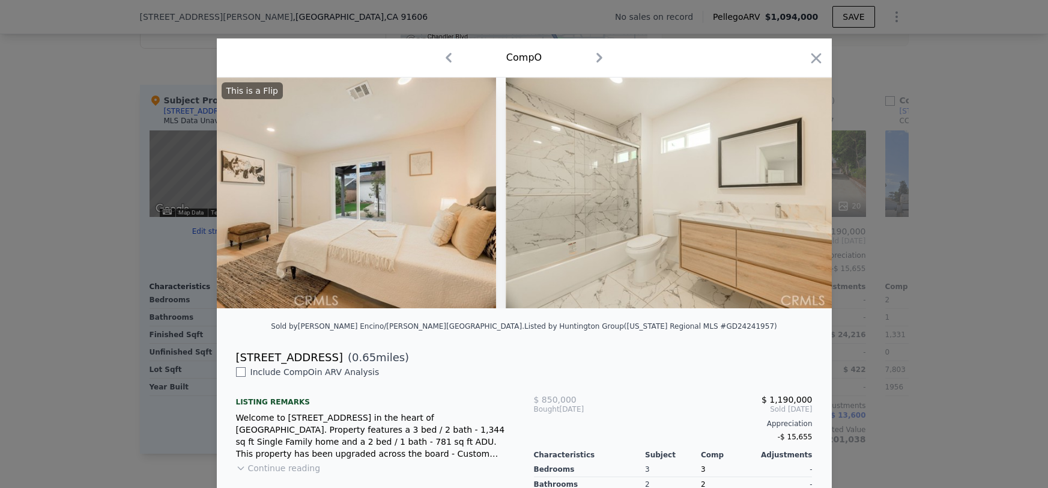
scroll to position [0, 2592]
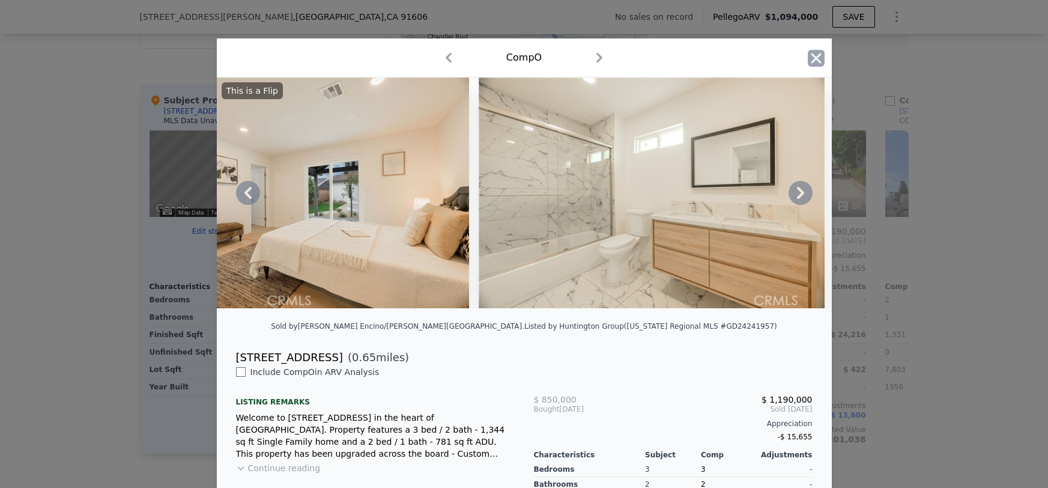
click at [821, 61] on icon "button" at bounding box center [816, 58] width 17 height 17
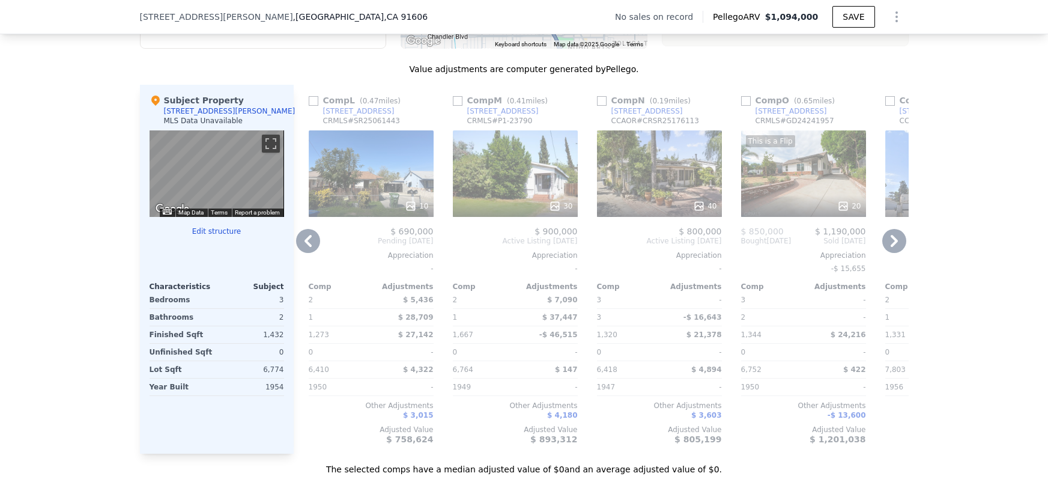
click at [897, 234] on icon at bounding box center [894, 241] width 24 height 24
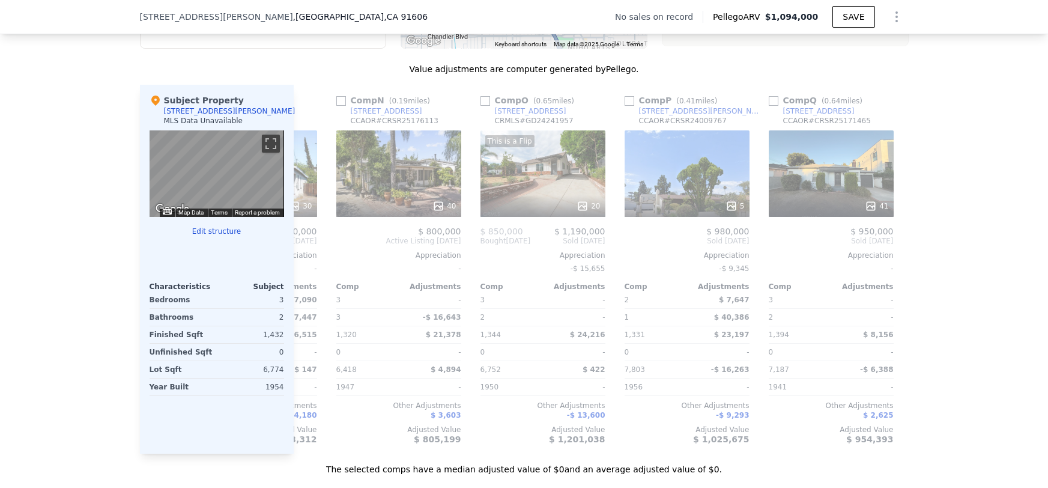
scroll to position [0, 1873]
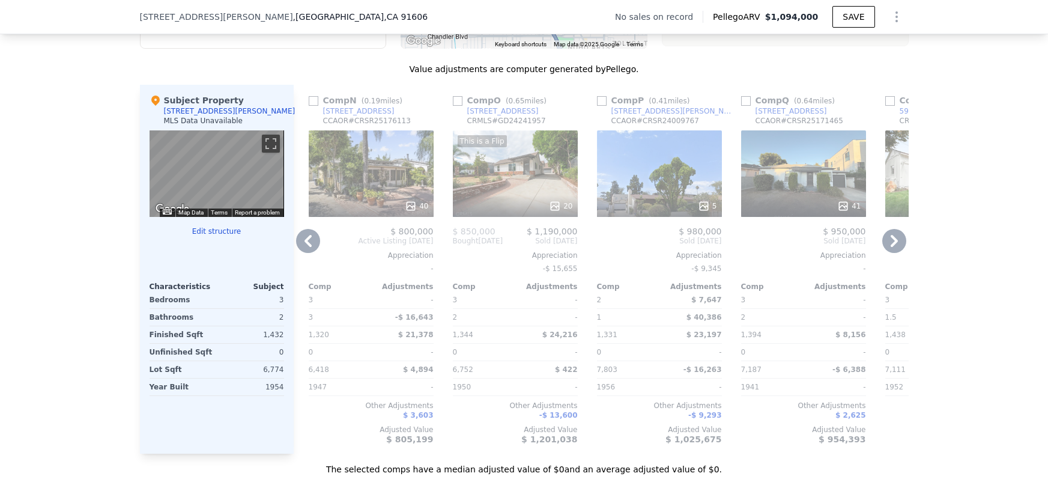
click at [77, 290] on div "We found 18 sales that match your search Filters Map Prices Modify Comp Filters…" at bounding box center [524, 145] width 1048 height 659
type input "1081"
checkbox input "true"
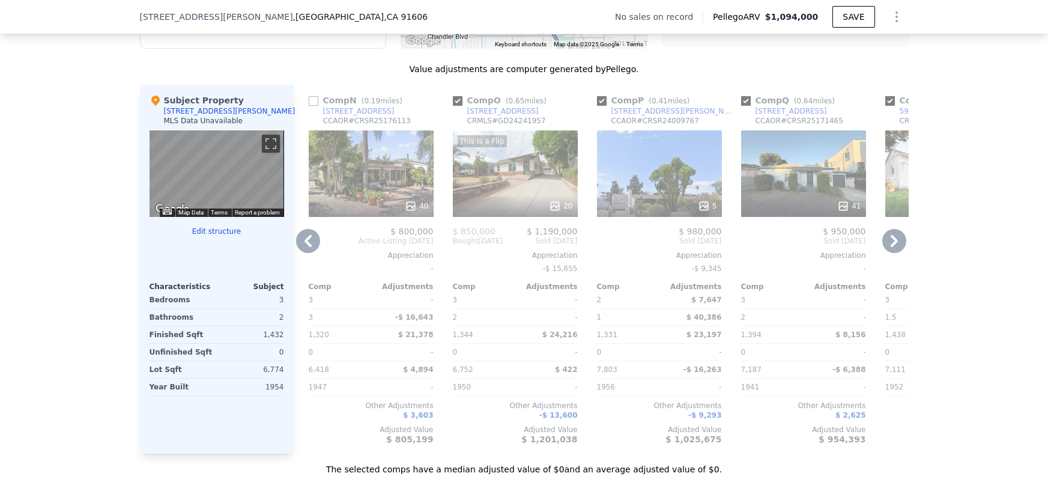
checkbox input "true"
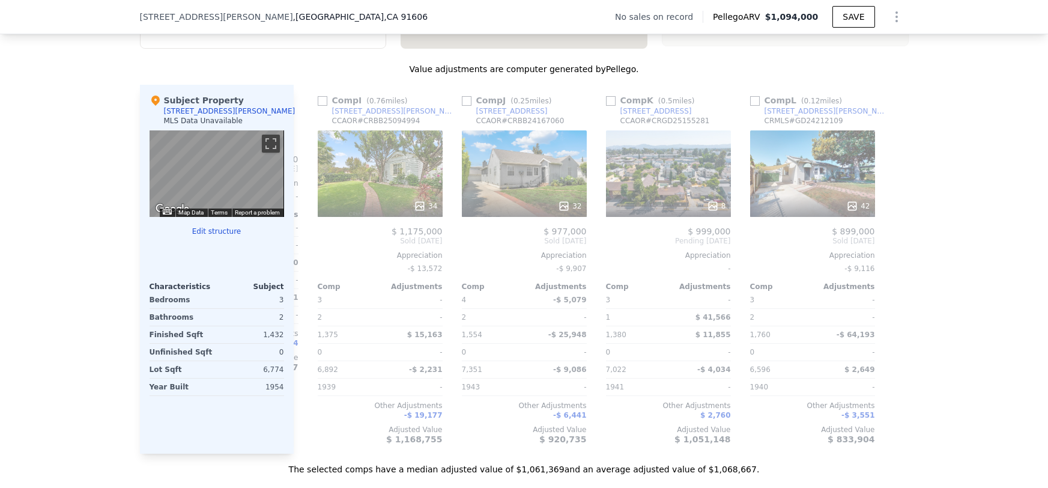
scroll to position [0, 1143]
click at [306, 248] on icon at bounding box center [308, 241] width 24 height 24
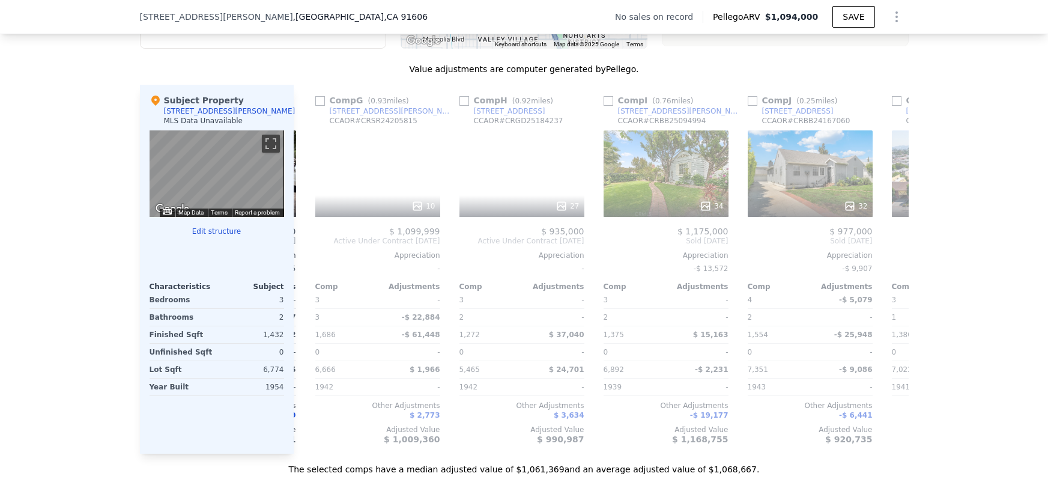
scroll to position [0, 854]
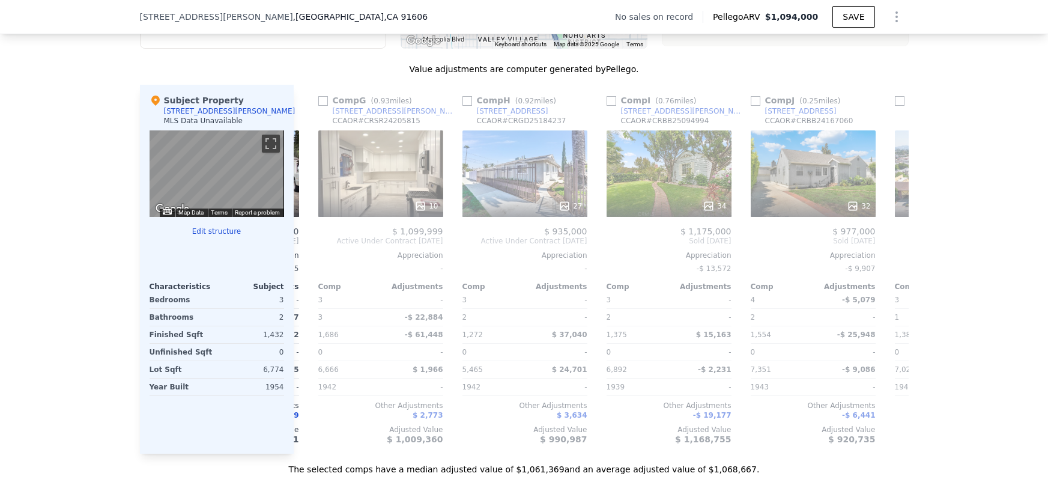
click at [303, 243] on icon at bounding box center [308, 241] width 24 height 24
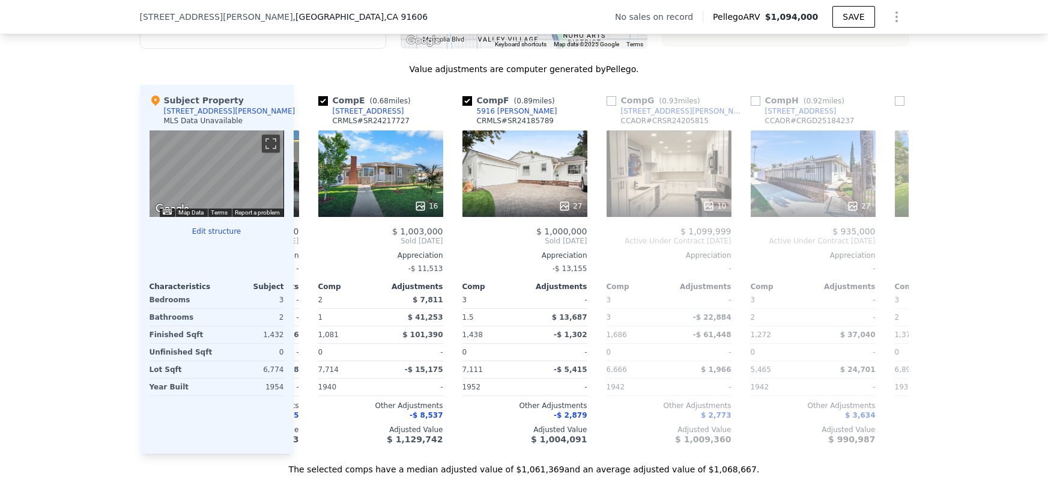
click at [303, 243] on icon at bounding box center [308, 241] width 24 height 24
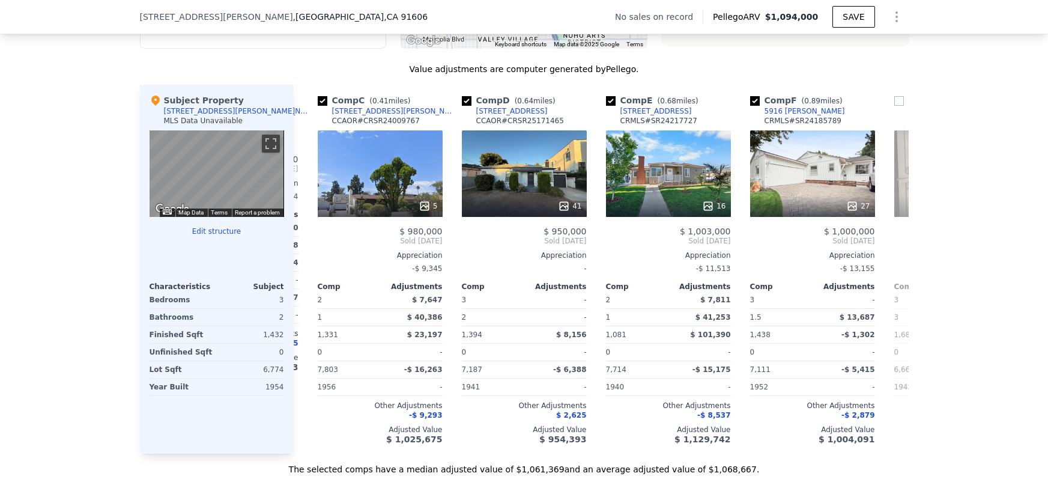
scroll to position [0, 278]
